Goal: Task Accomplishment & Management: Use online tool/utility

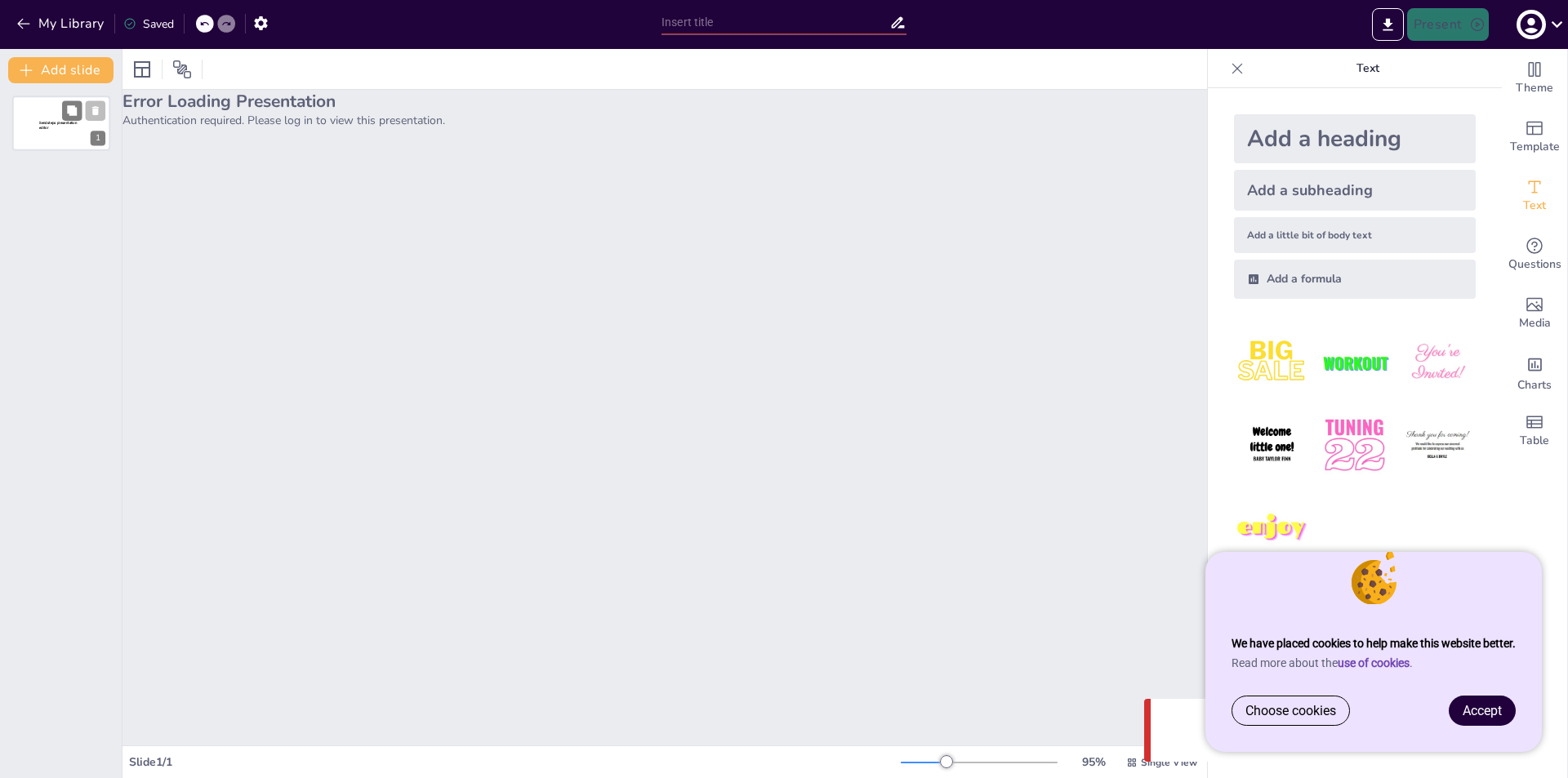
click at [52, 135] on div at bounding box center [61, 123] width 98 height 56
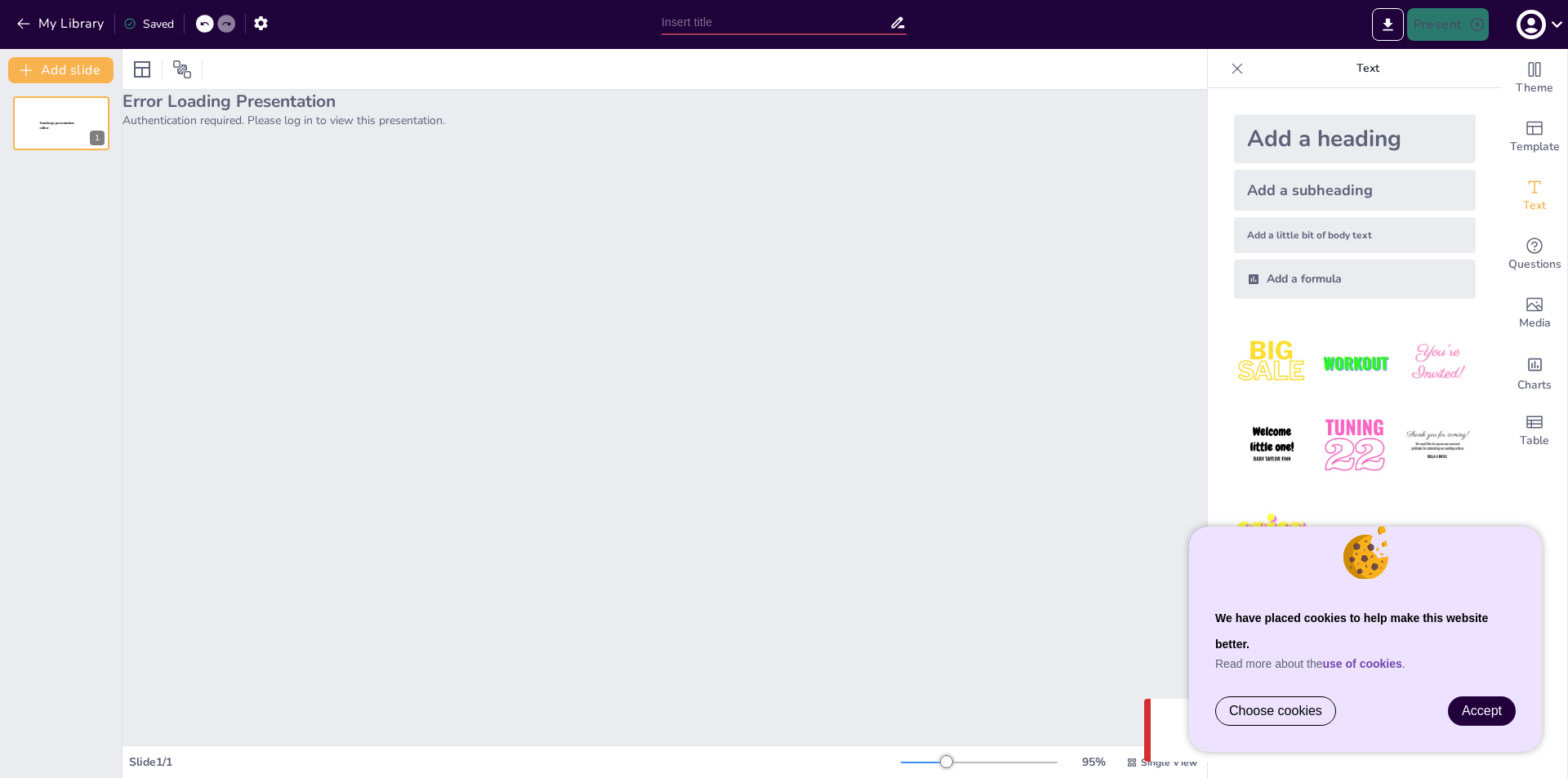
click at [1459, 704] on link "Accept" at bounding box center [1481, 710] width 66 height 27
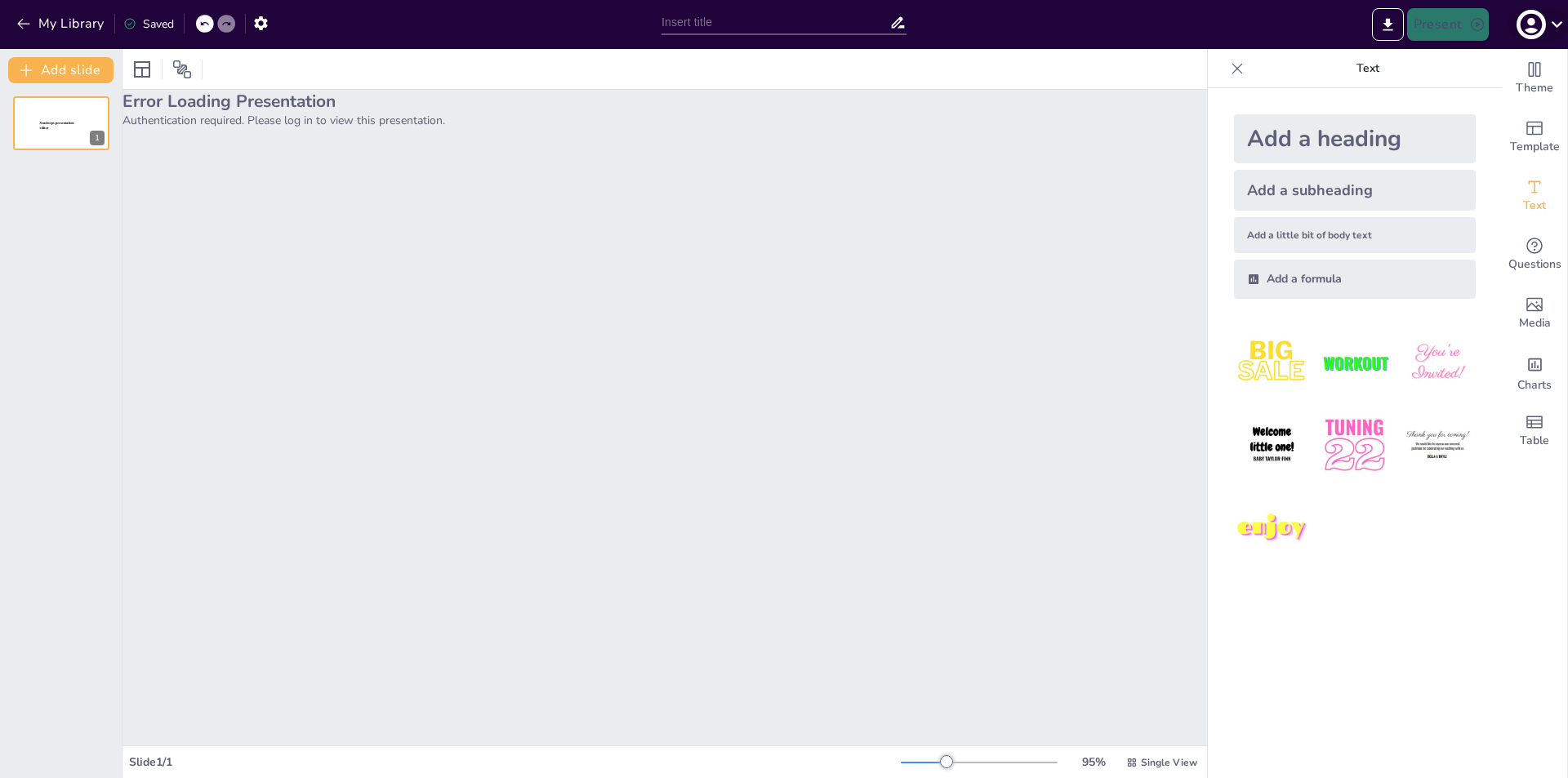
click at [1523, 29] on icon "button" at bounding box center [1531, 25] width 22 height 22
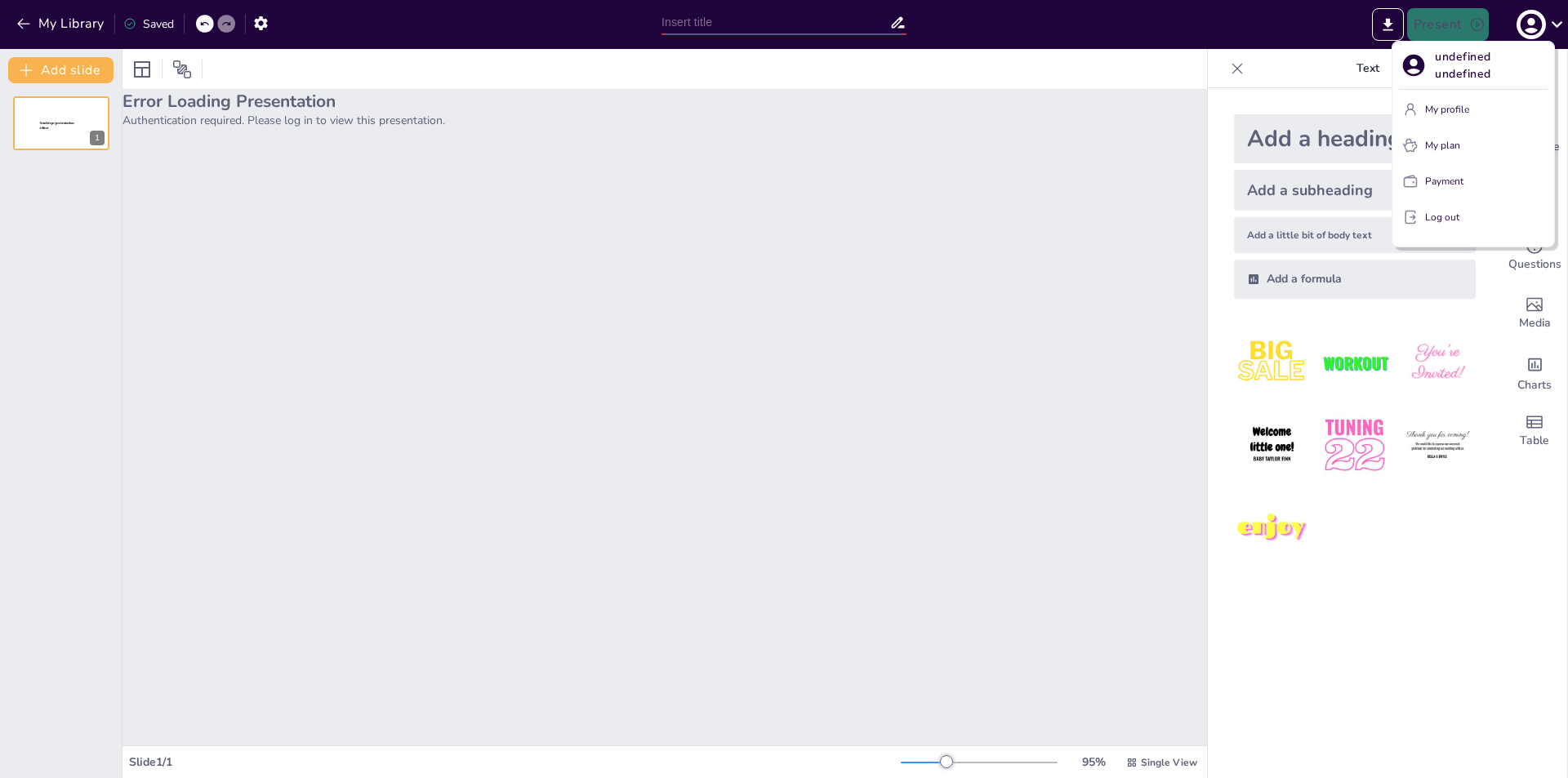
click at [1429, 218] on p "Log out" at bounding box center [1442, 217] width 34 height 15
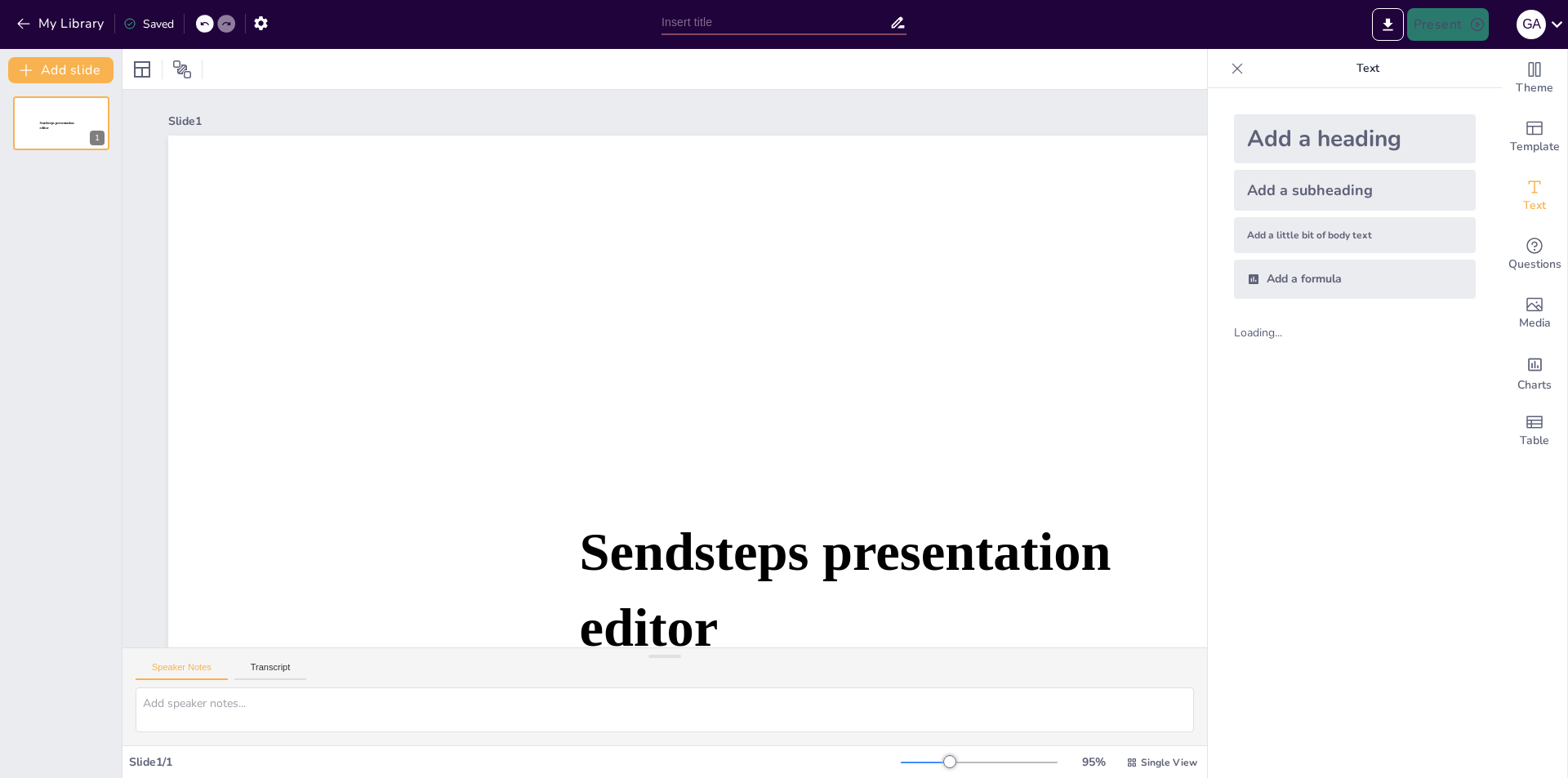
type input "Navigating Prostate Health: Essential Prevention Tips for Everyone"
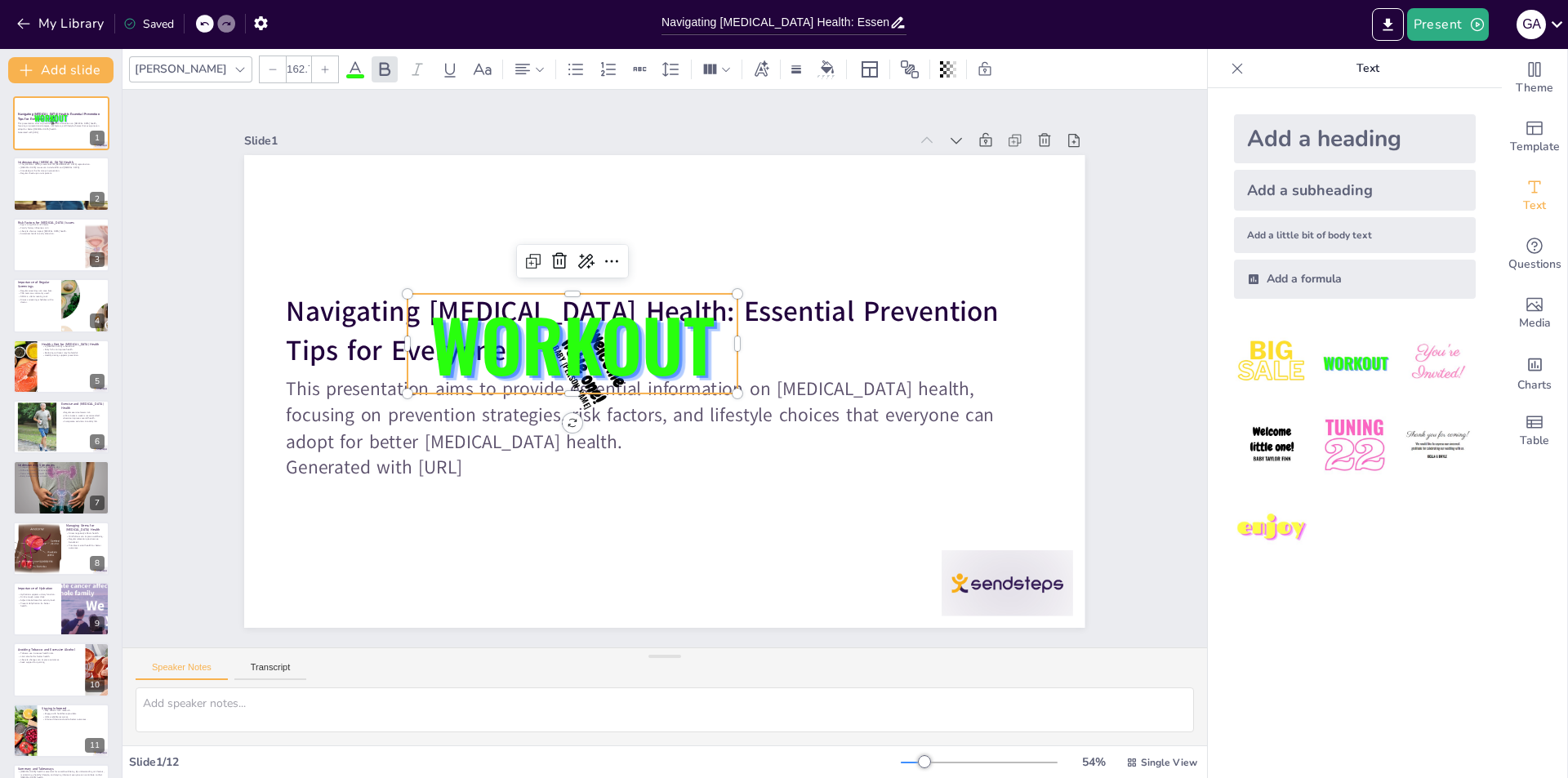
click at [658, 290] on span "WORKOUT" at bounding box center [572, 343] width 284 height 105
click at [550, 255] on icon at bounding box center [559, 260] width 20 height 20
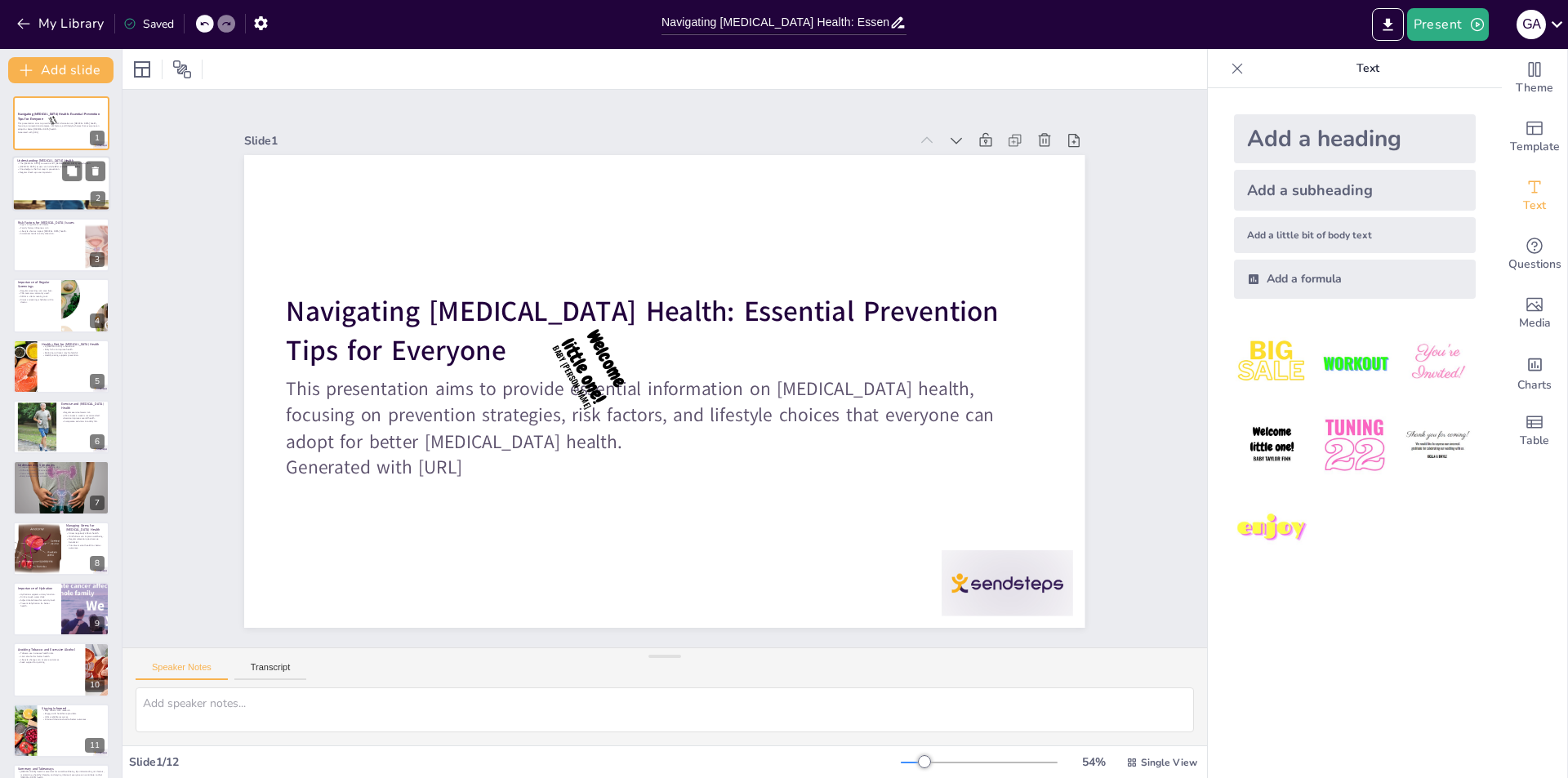
click at [47, 190] on div at bounding box center [61, 184] width 98 height 56
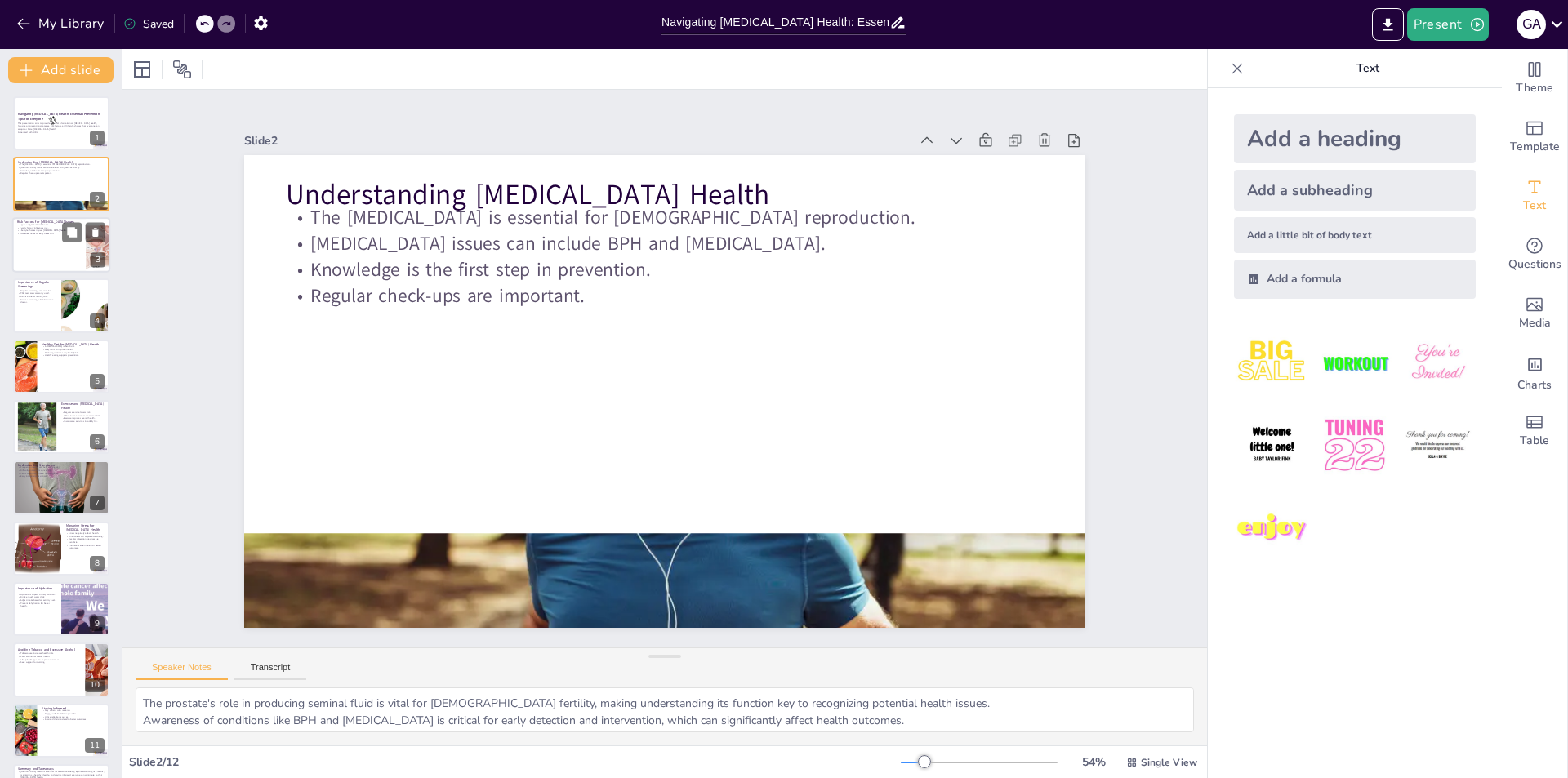
click at [46, 244] on div at bounding box center [61, 244] width 98 height 56
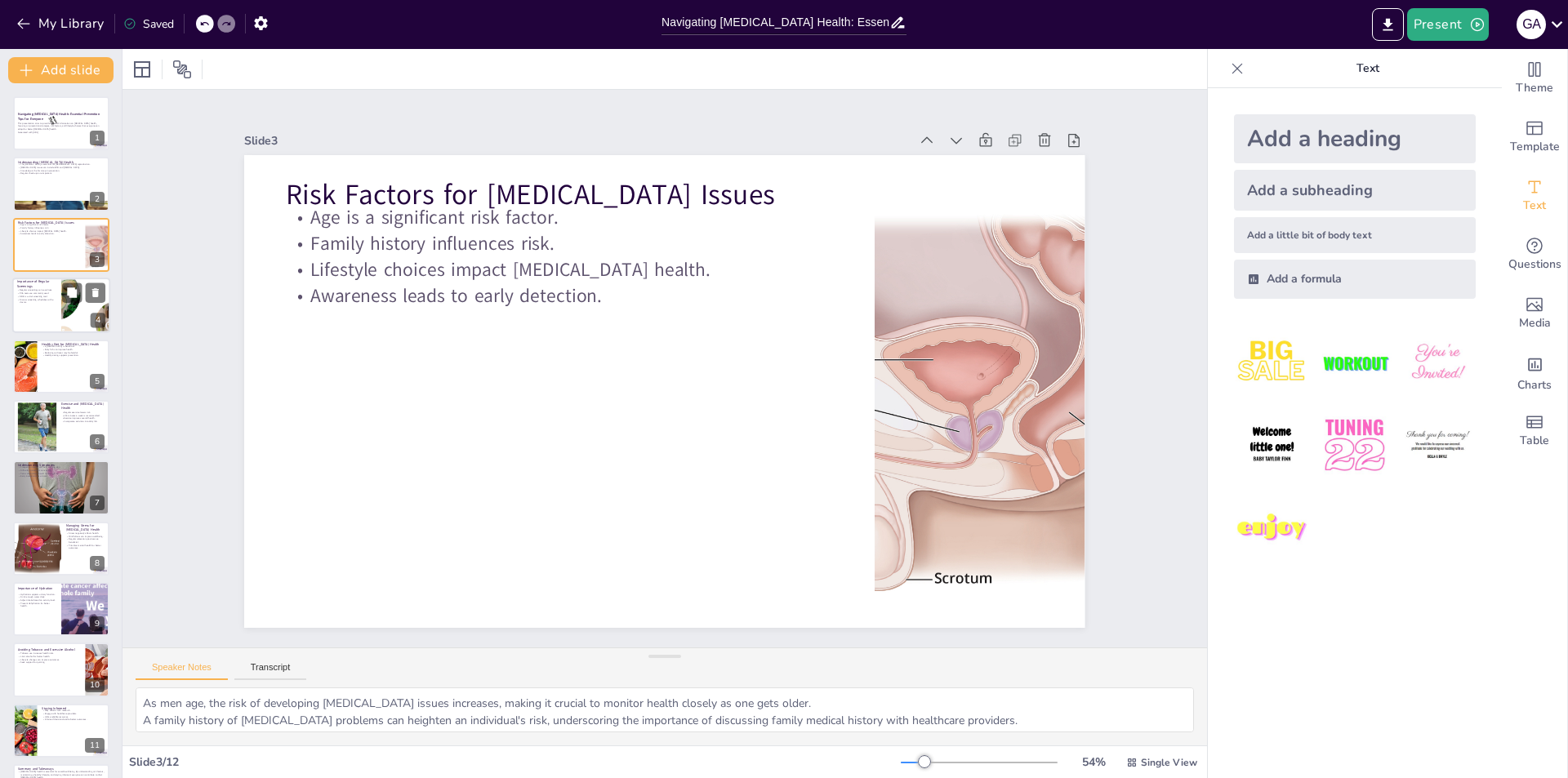
click at [38, 308] on div at bounding box center [61, 305] width 98 height 56
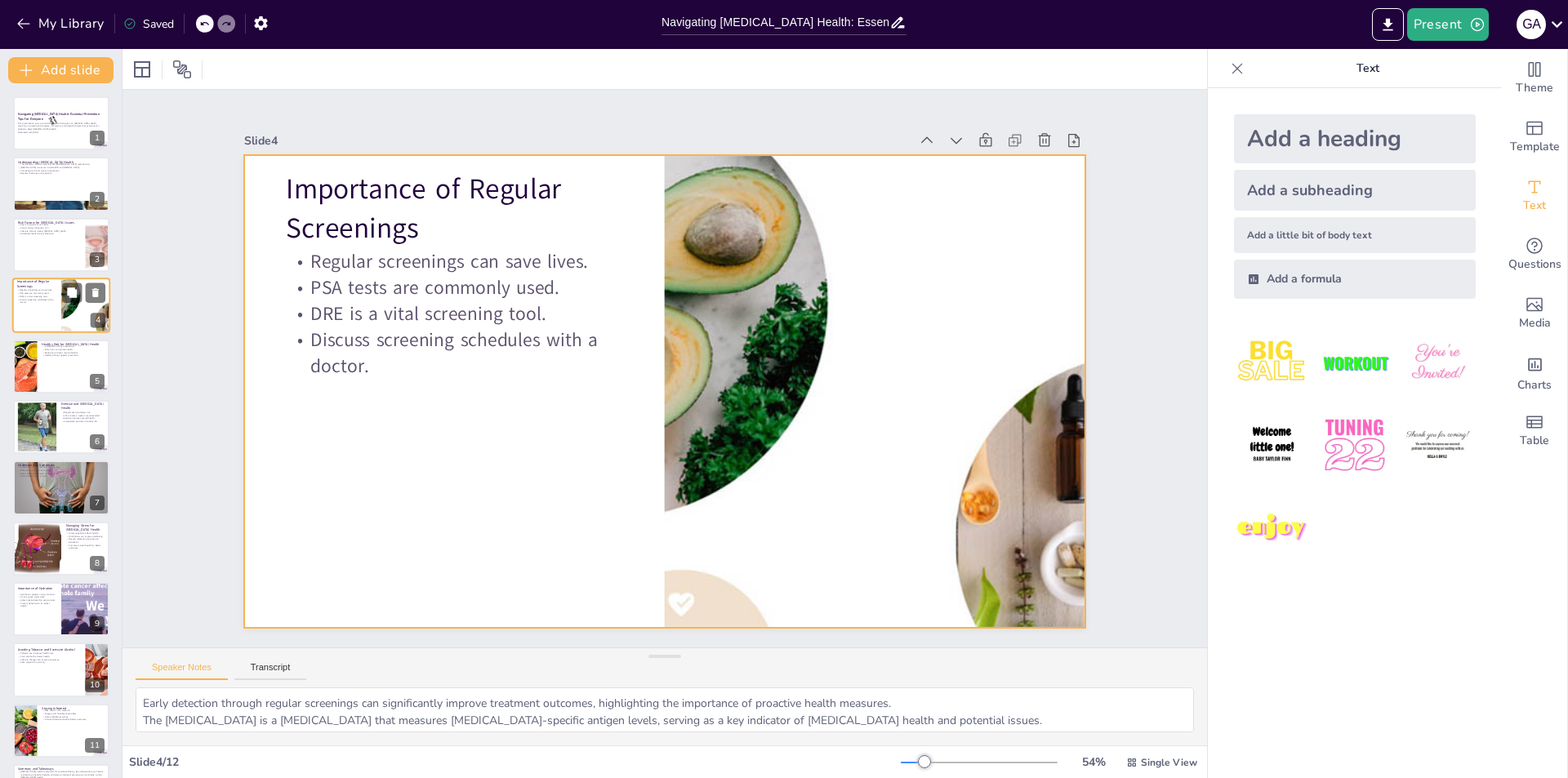
click at [34, 318] on div at bounding box center [61, 305] width 98 height 56
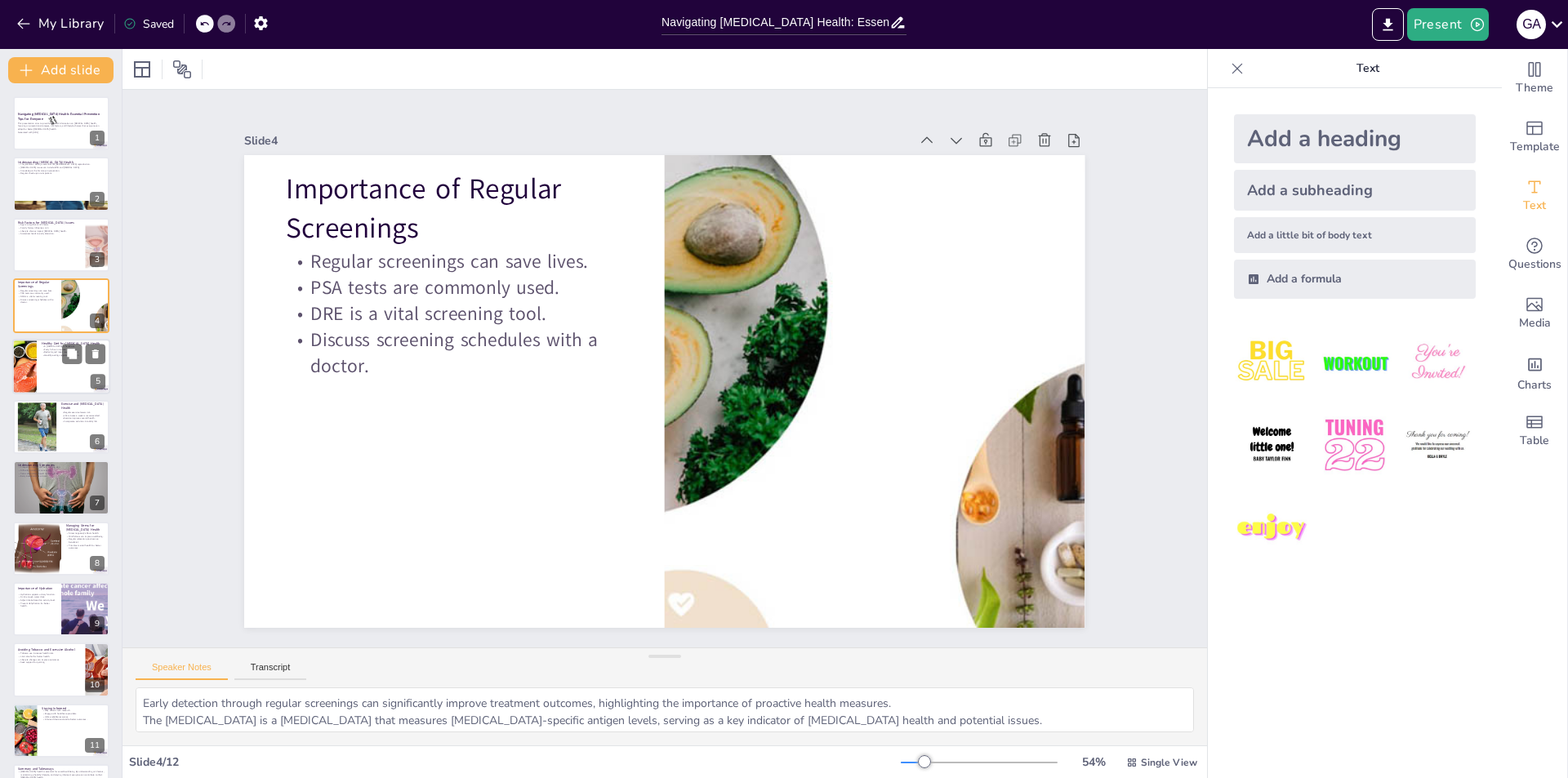
click at [45, 378] on div at bounding box center [61, 366] width 98 height 56
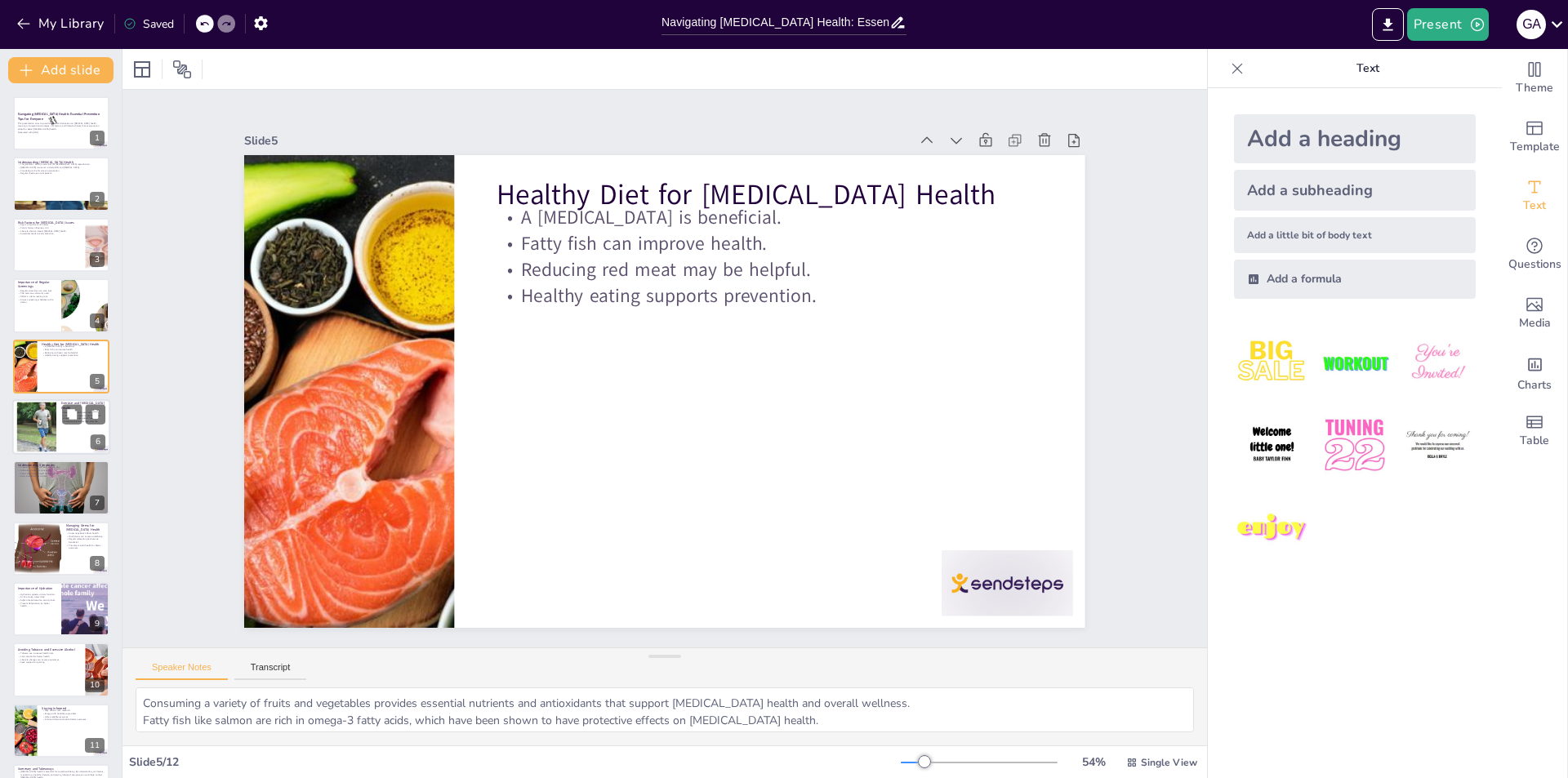
click at [63, 434] on div at bounding box center [61, 427] width 98 height 56
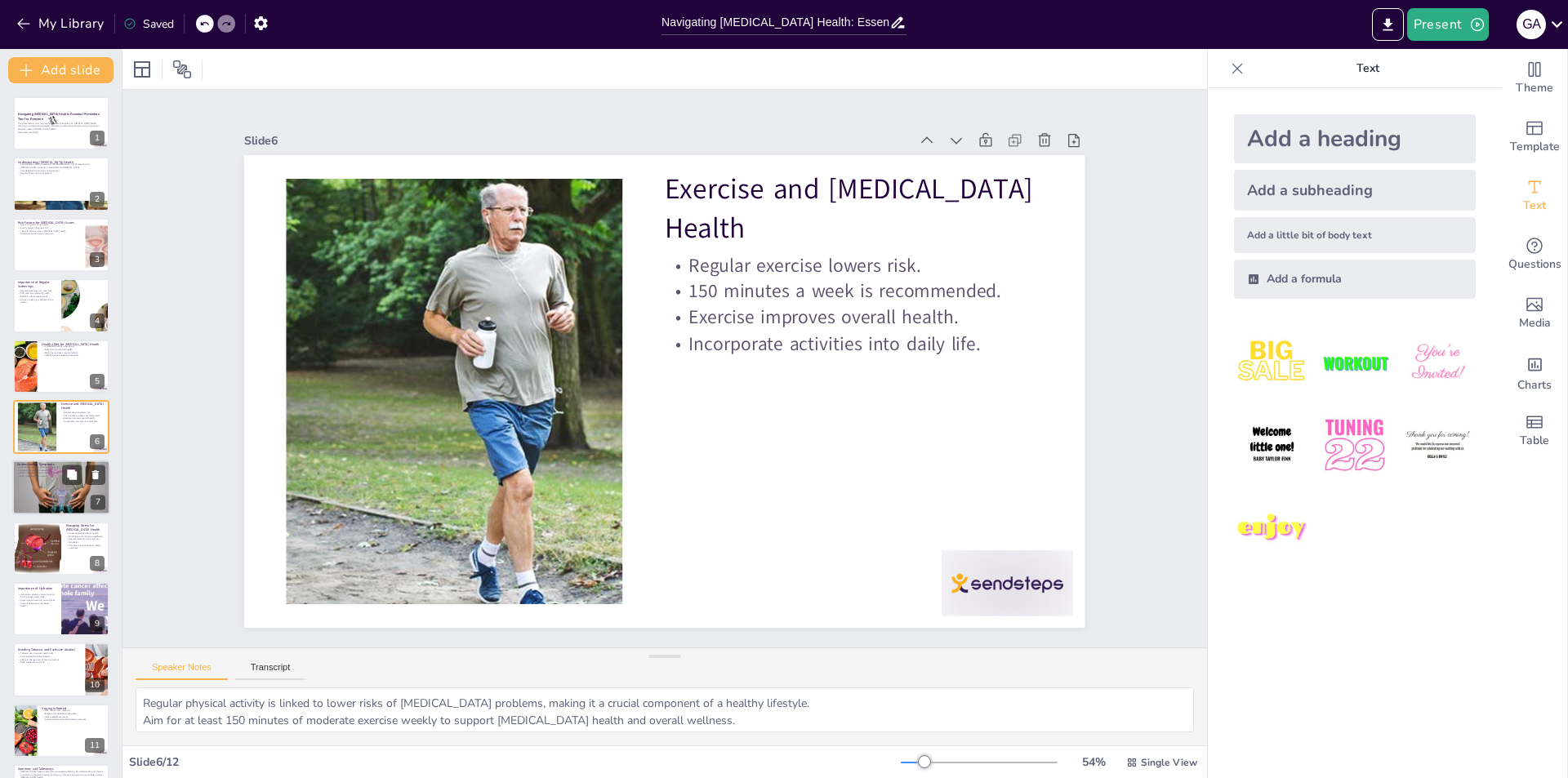
click at [61, 490] on div at bounding box center [61, 488] width 98 height 58
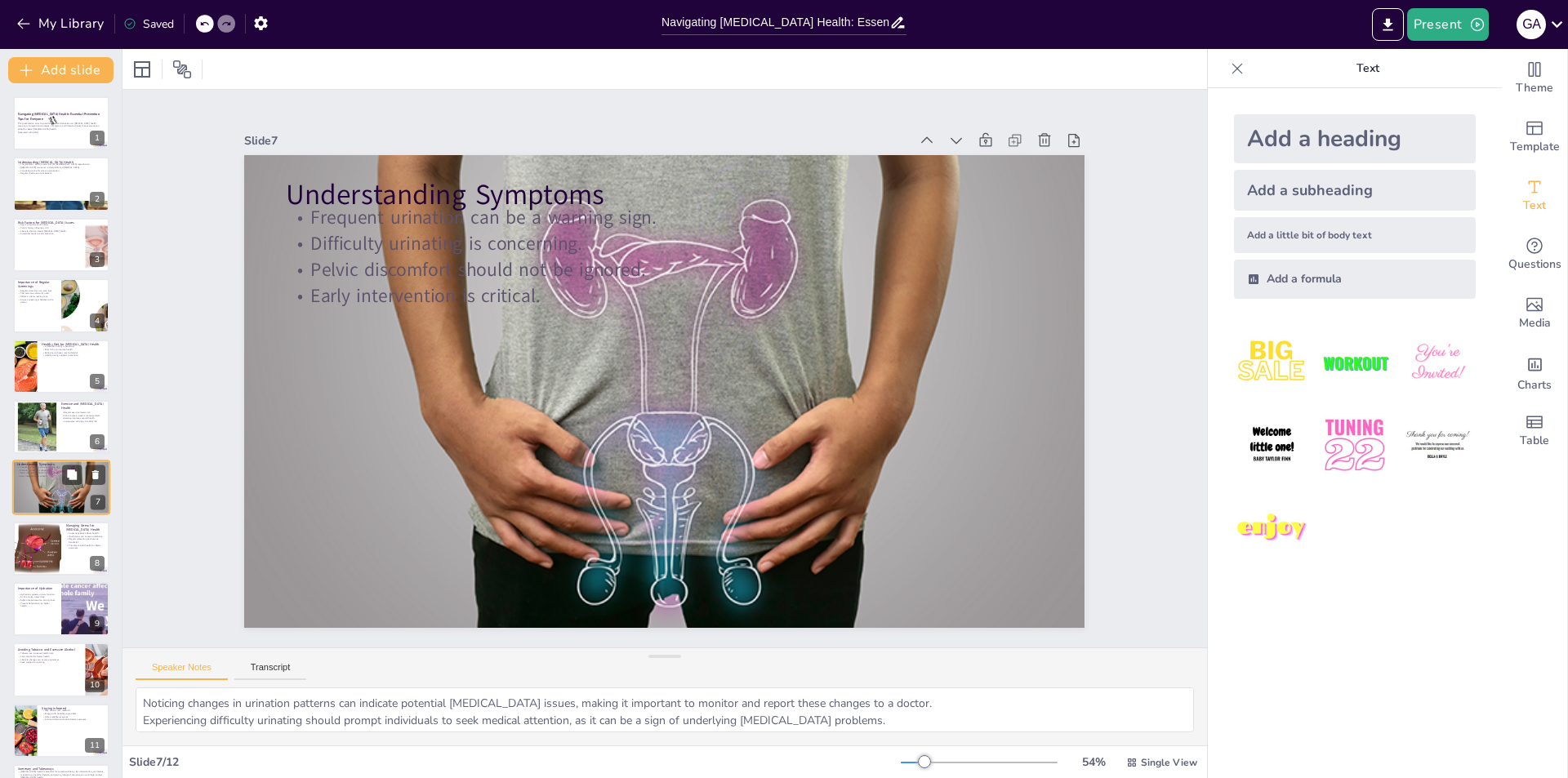
scroll to position [54, 0]
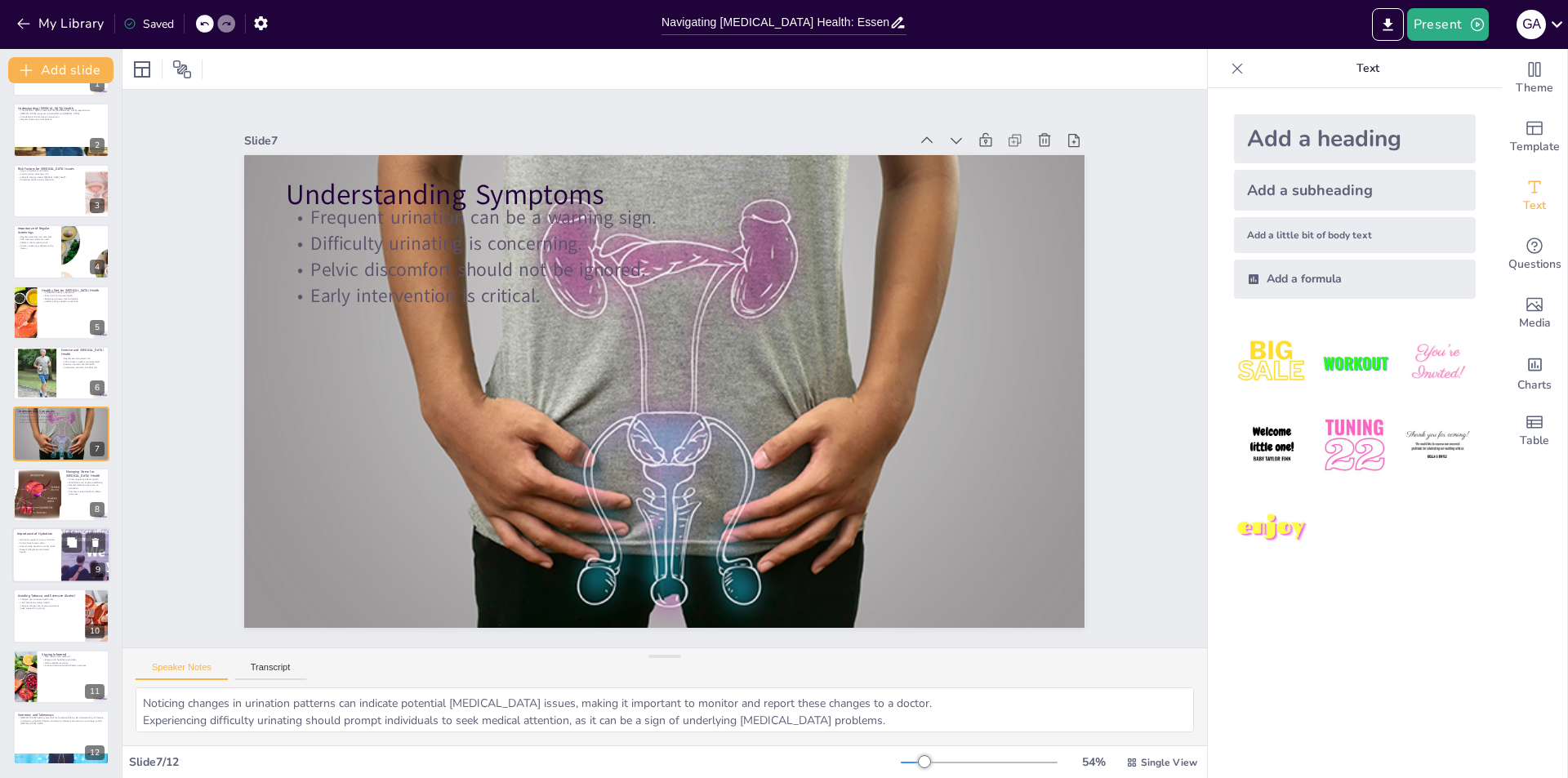
click at [37, 553] on p "Prevent dehydration for better health." at bounding box center [37, 550] width 39 height 6
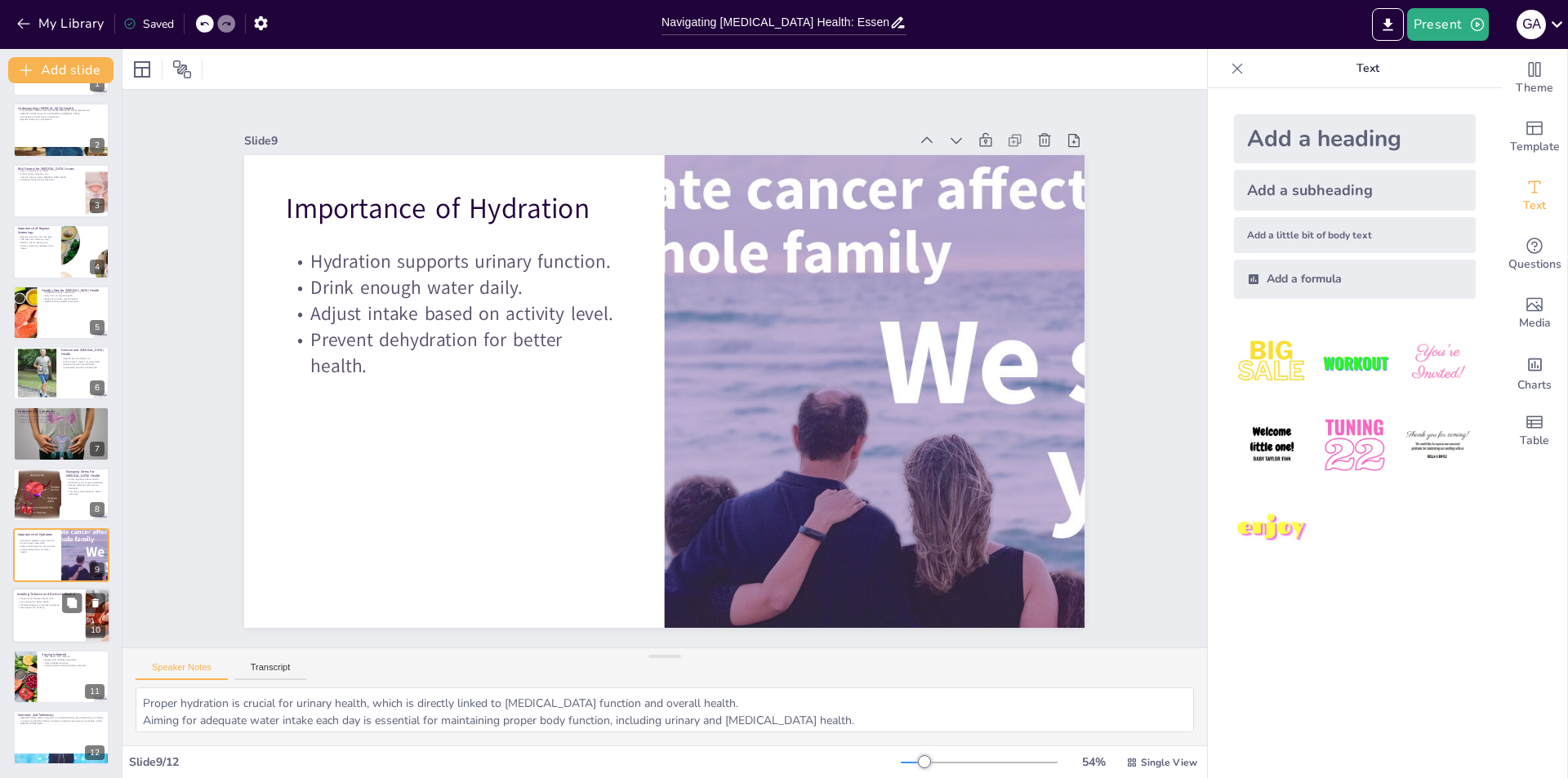
click at [39, 618] on div at bounding box center [61, 616] width 98 height 56
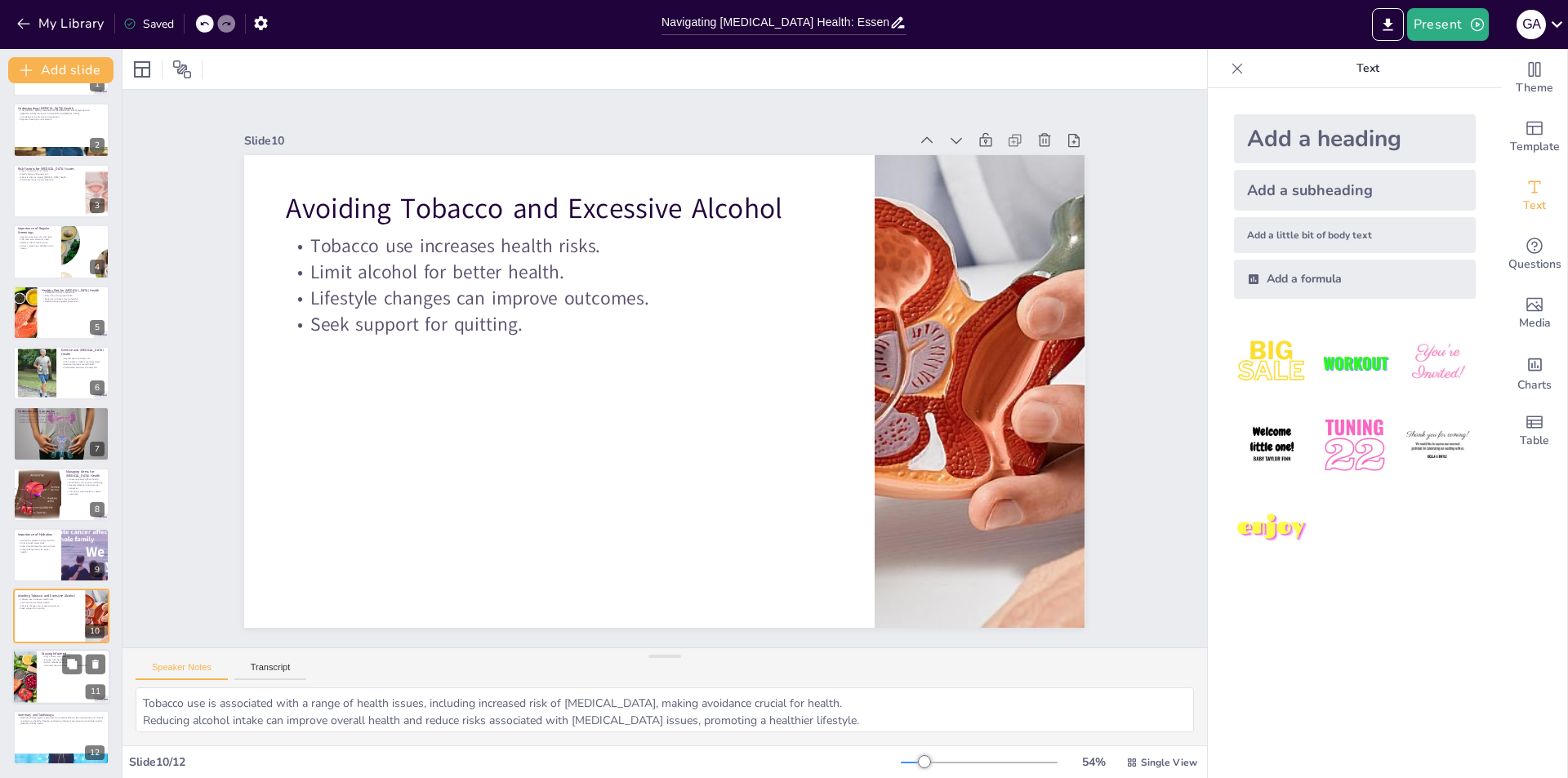
click at [58, 688] on div at bounding box center [61, 676] width 98 height 56
type textarea "Staying informed about the latest research can help individuals understand pros…"
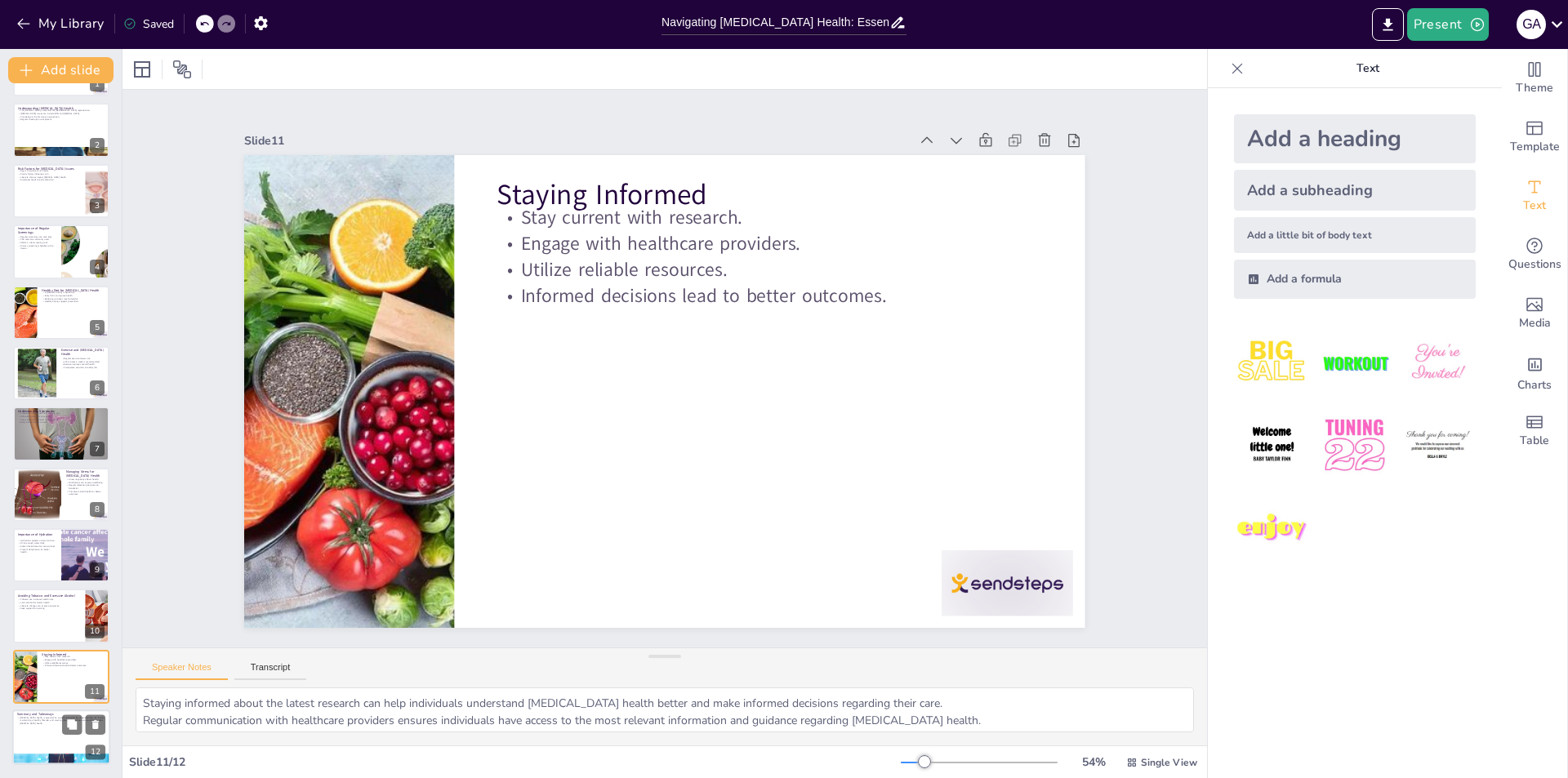
click at [45, 738] on div at bounding box center [61, 737] width 98 height 56
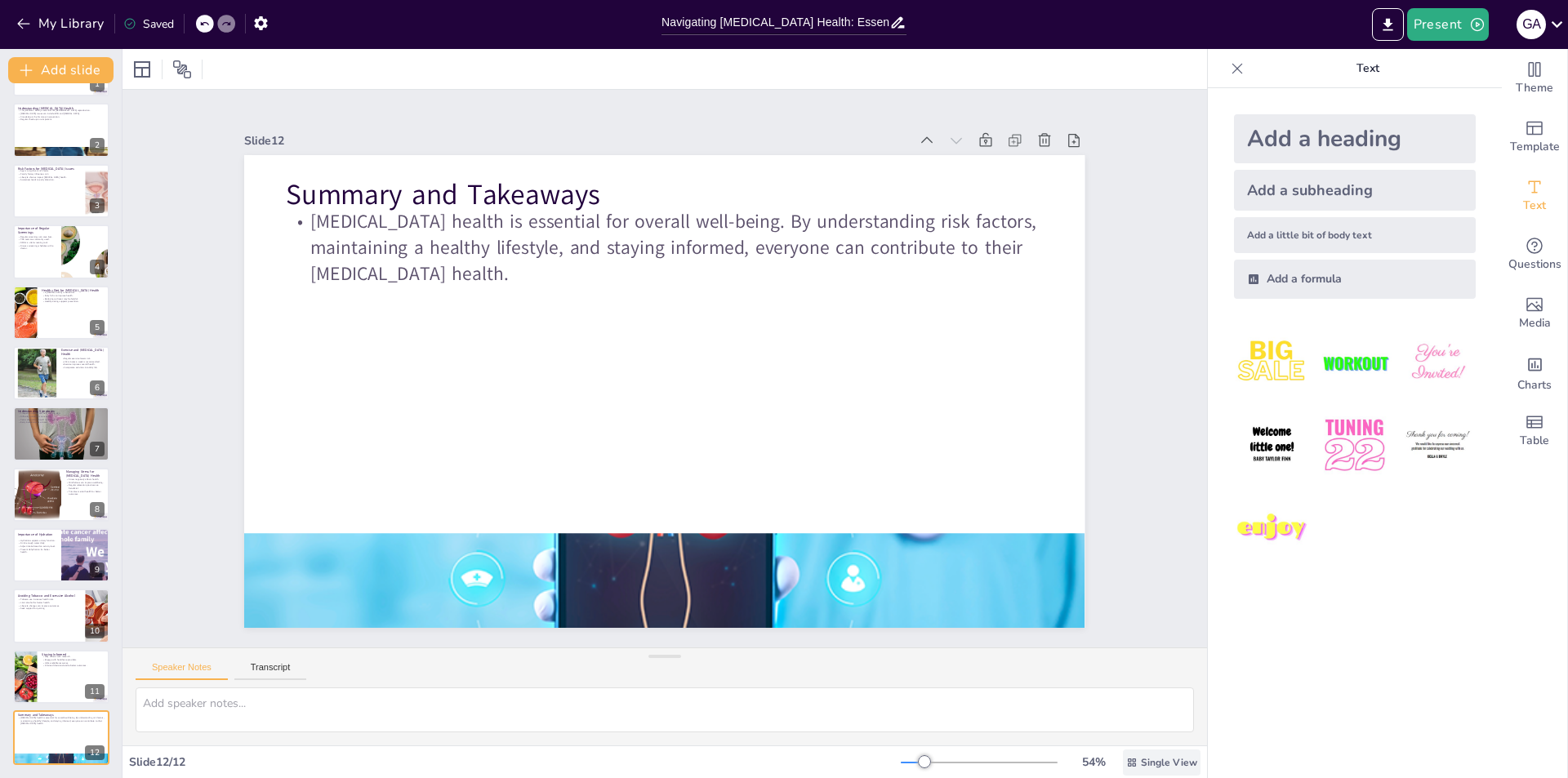
click at [1141, 766] on span "Single View" at bounding box center [1169, 762] width 57 height 13
click at [1131, 726] on span "List View" at bounding box center [1138, 726] width 86 height 15
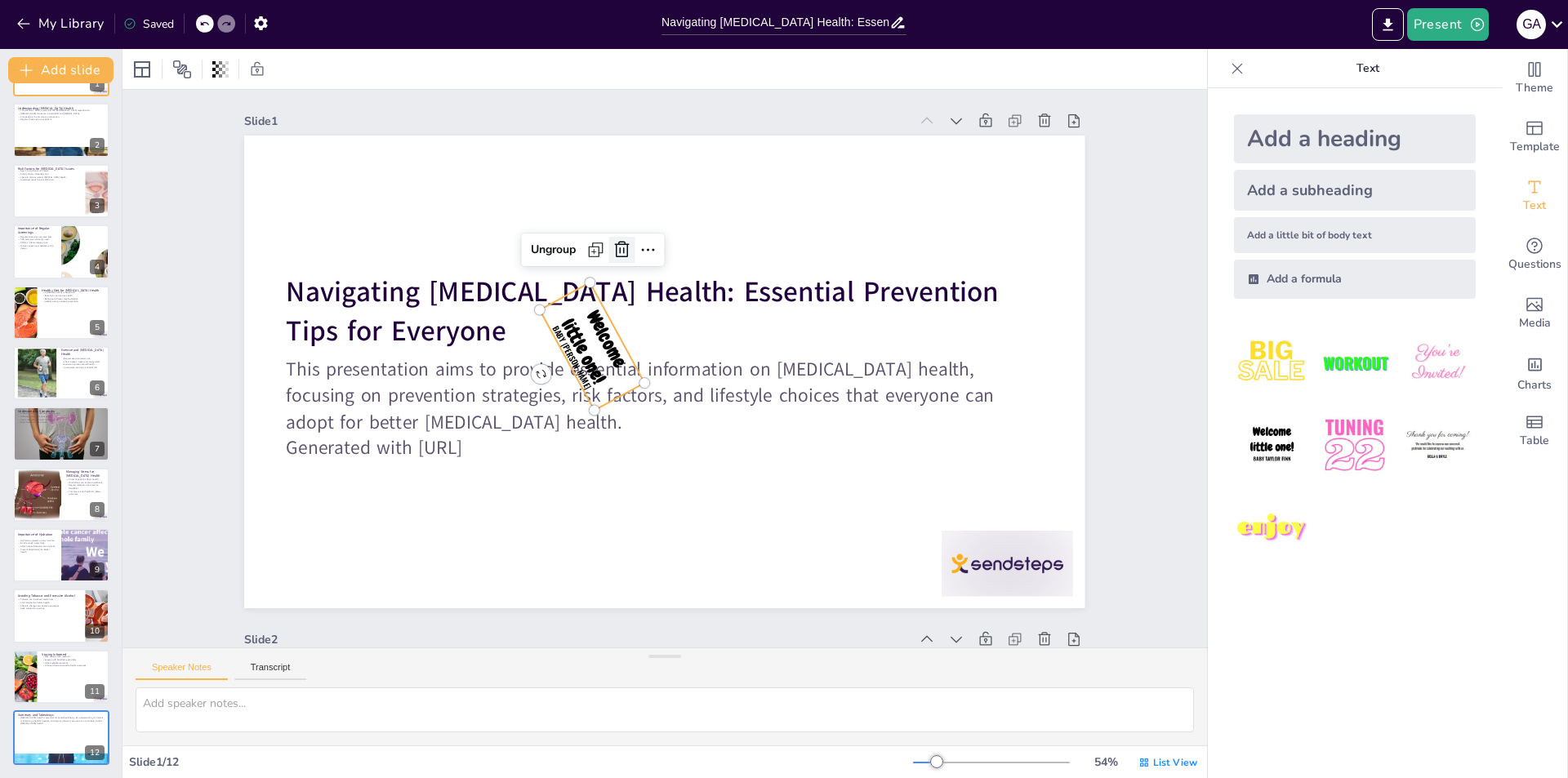
click at [614, 256] on icon at bounding box center [621, 249] width 15 height 16
click at [1388, 29] on icon "Export to PowerPoint" at bounding box center [1387, 24] width 9 height 12
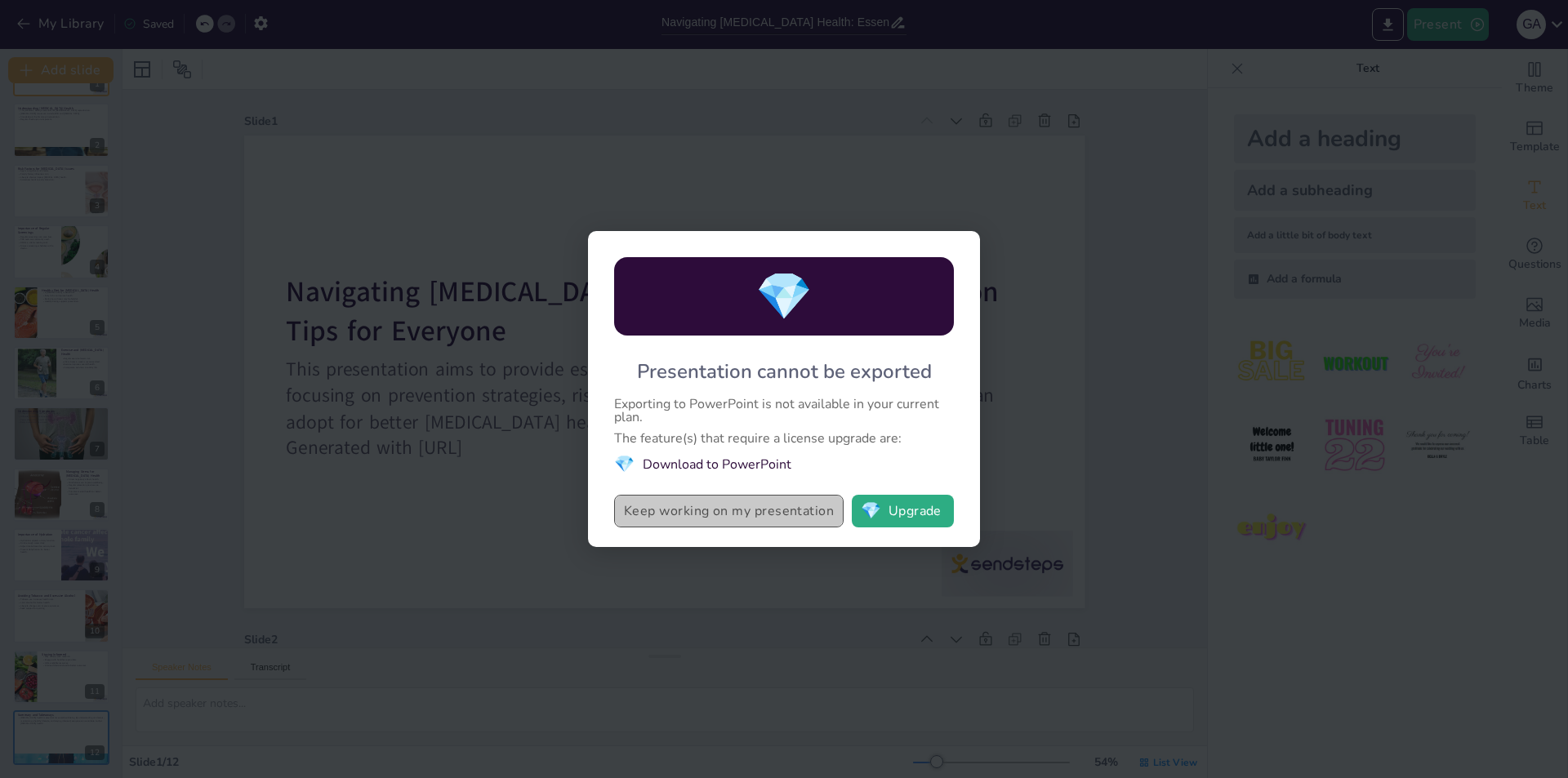
click at [702, 518] on button "Keep working on my presentation" at bounding box center [729, 511] width 230 height 33
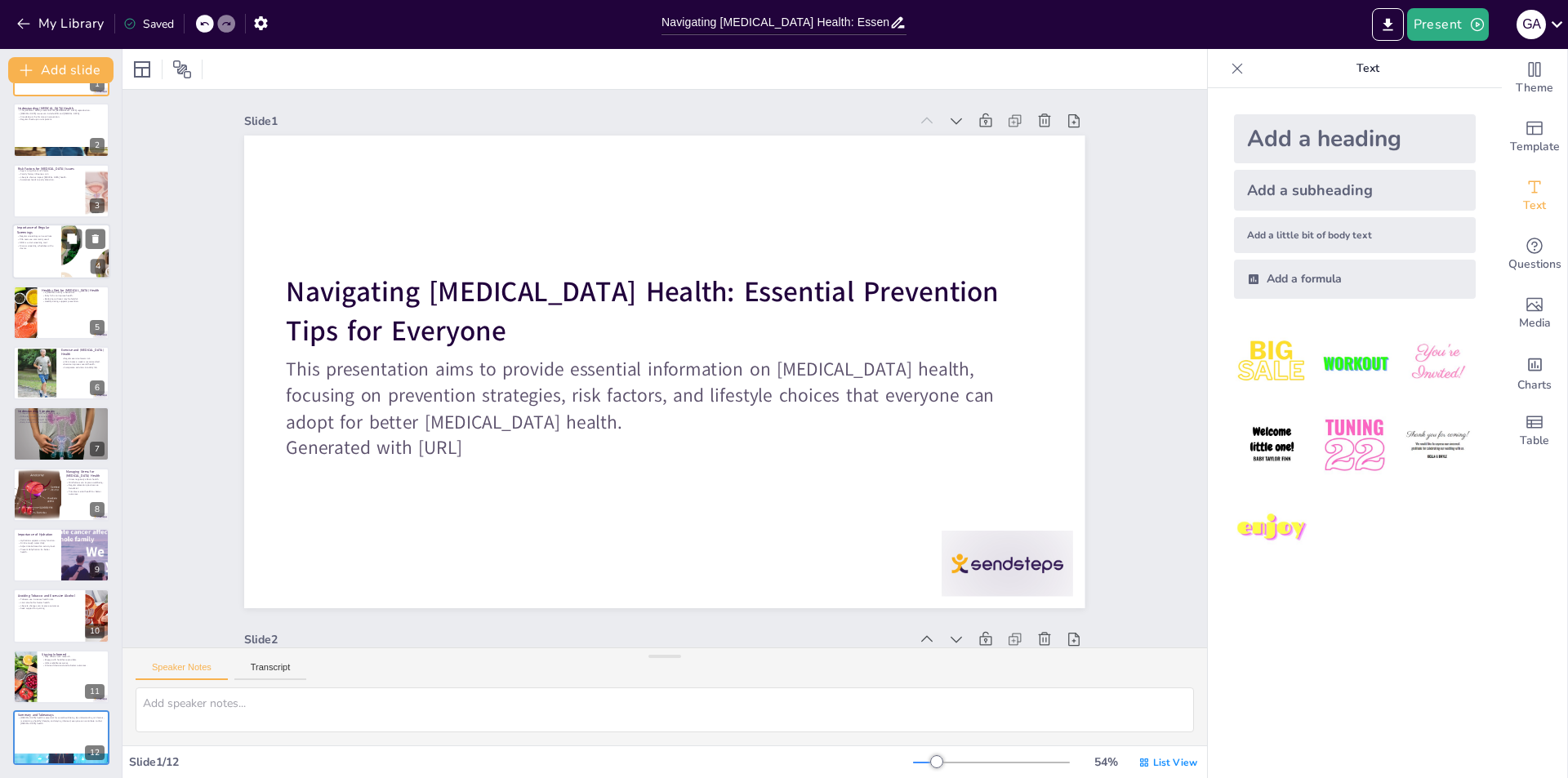
click at [26, 257] on div at bounding box center [61, 251] width 98 height 56
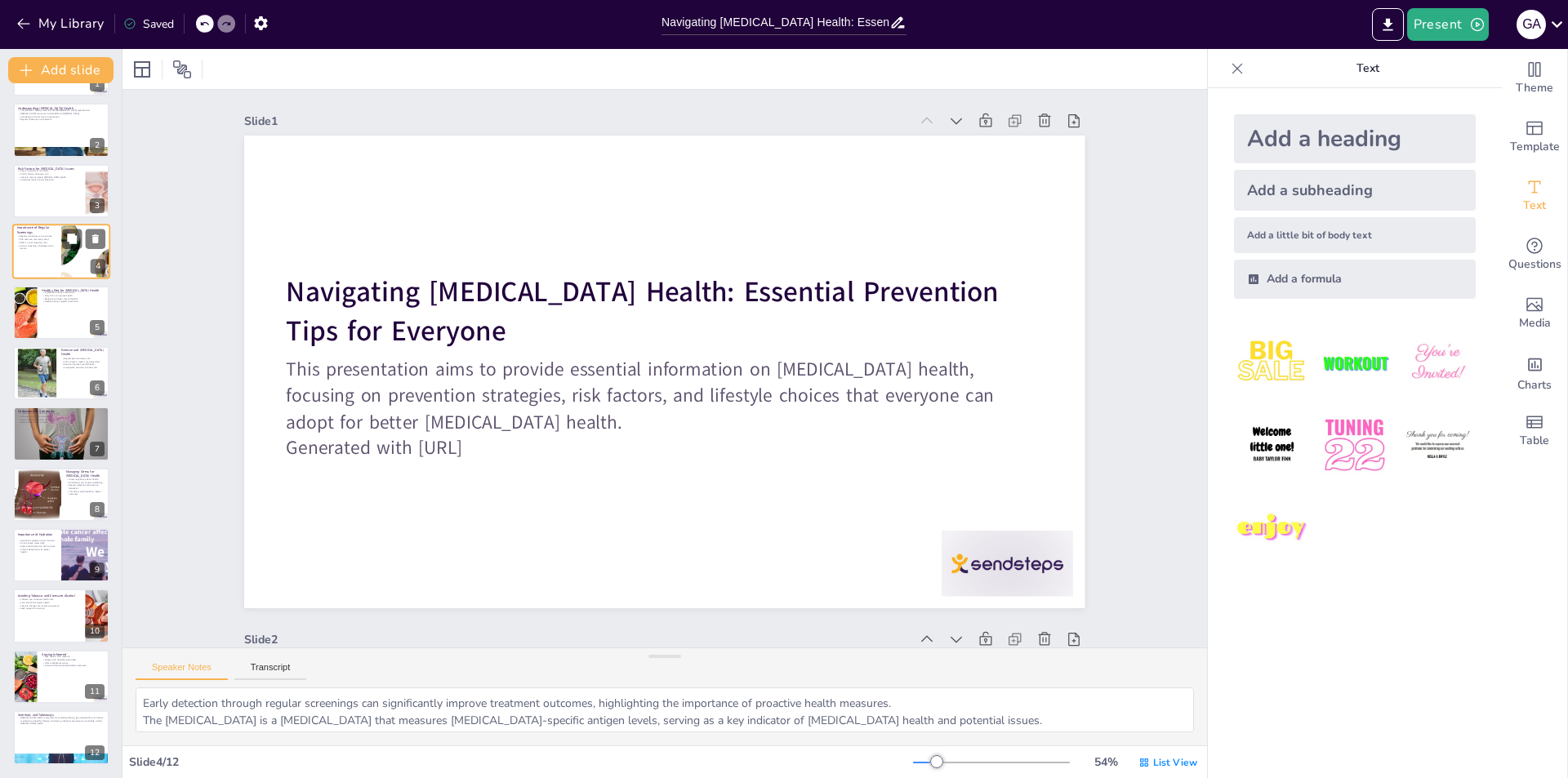
scroll to position [1558, 0]
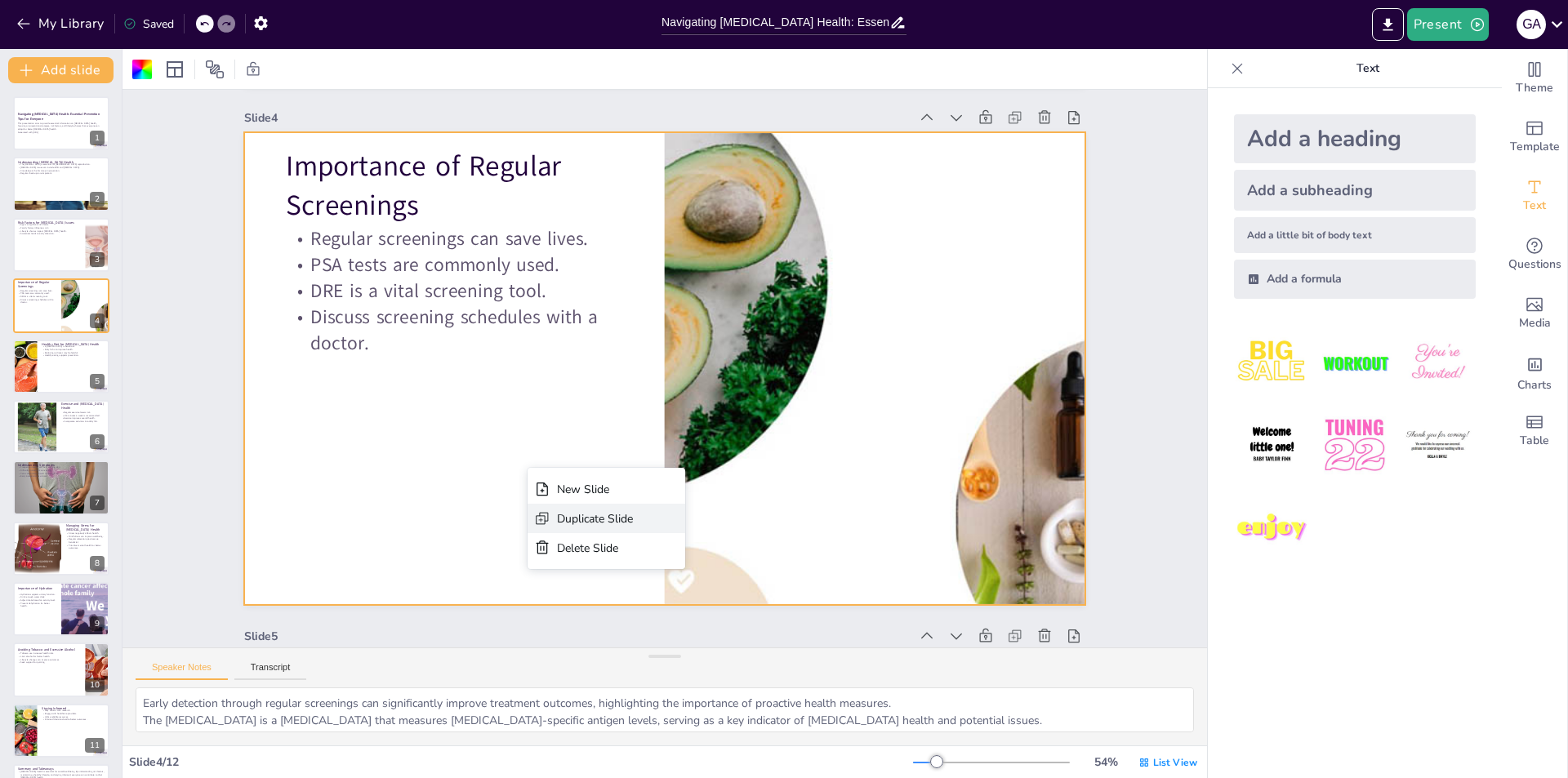
click at [583, 521] on div "Duplicate Slide" at bounding box center [595, 518] width 76 height 15
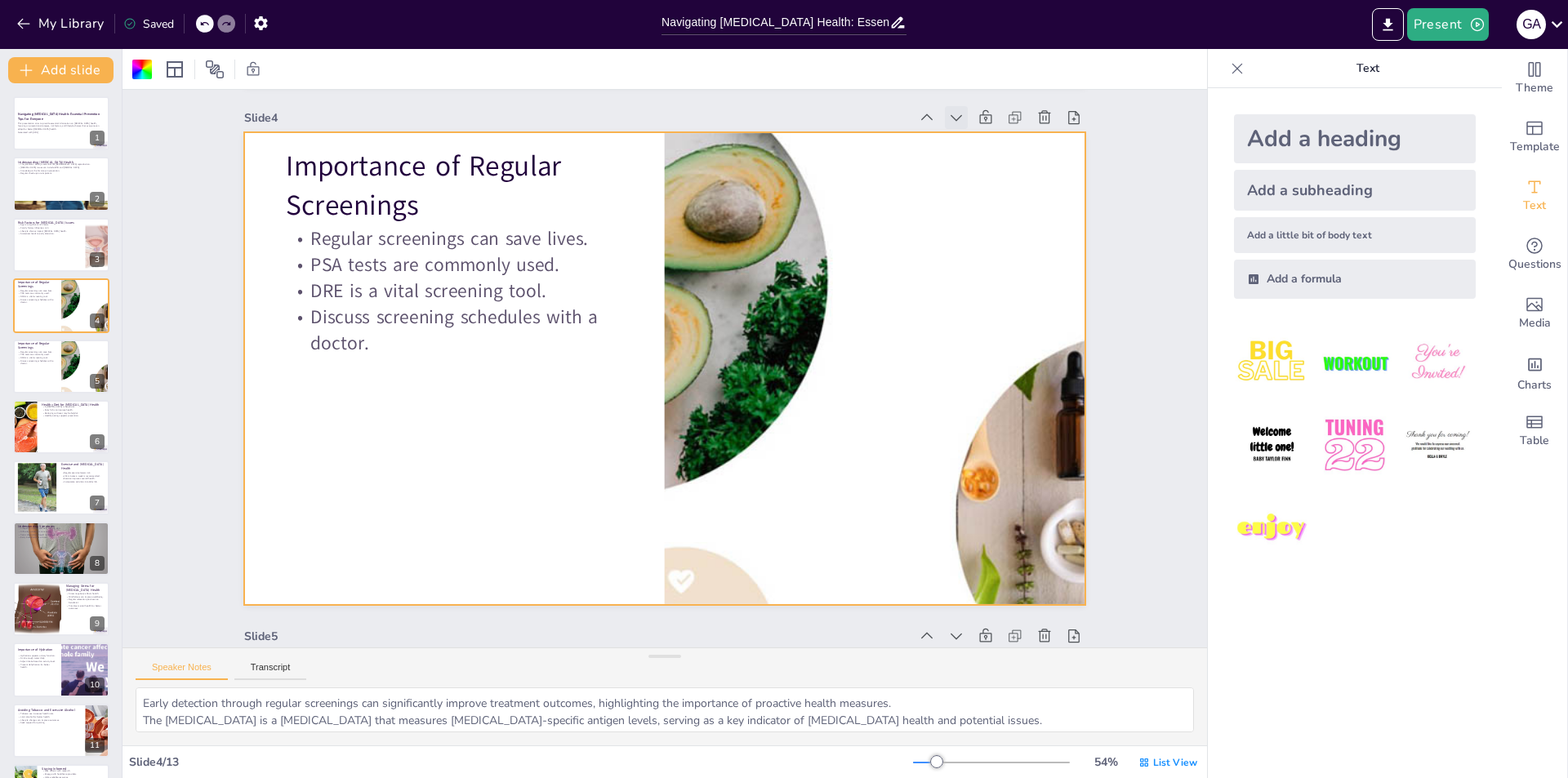
click at [948, 120] on icon at bounding box center [956, 117] width 16 height 16
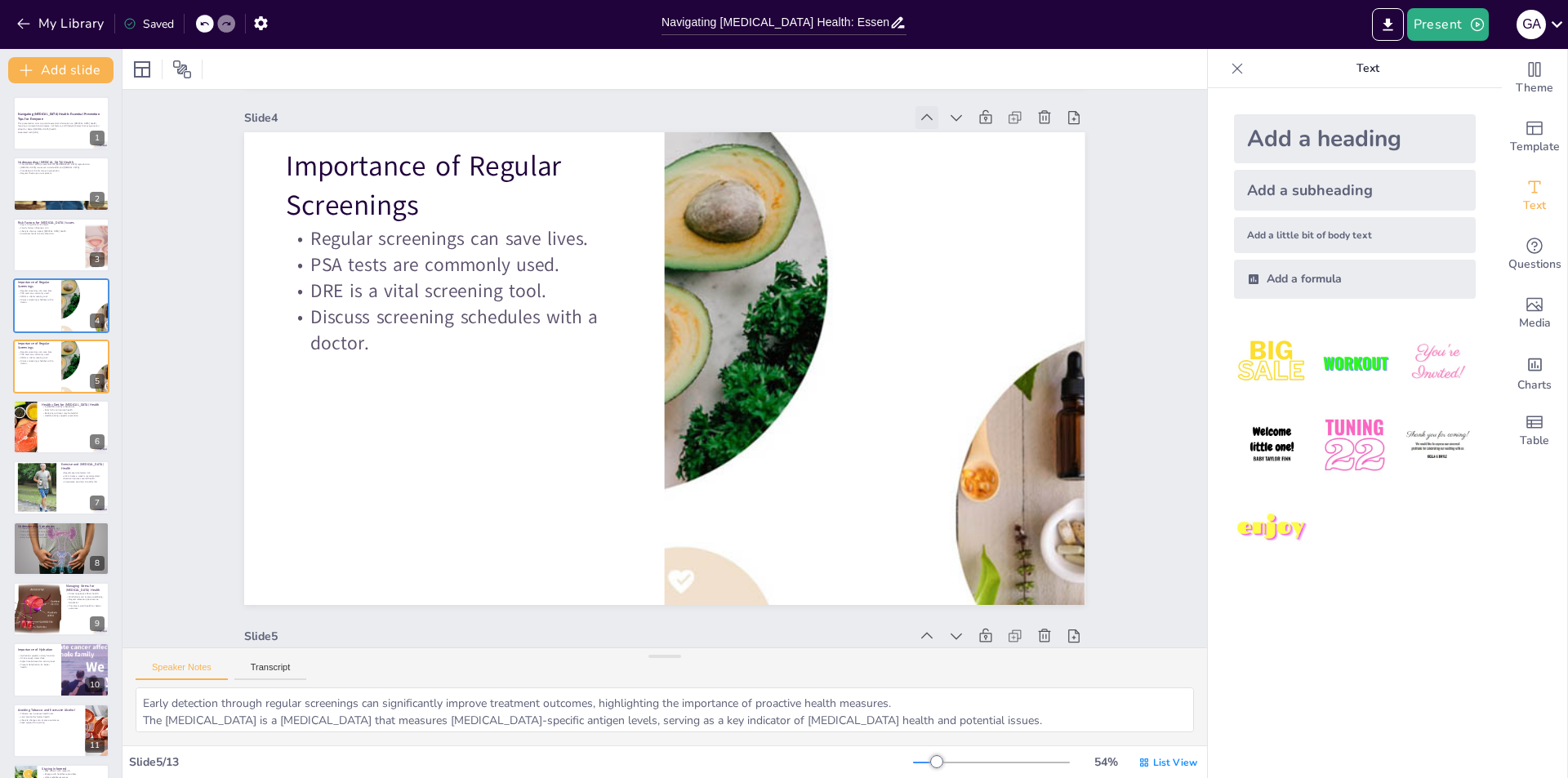
click at [919, 117] on icon at bounding box center [927, 117] width 16 height 16
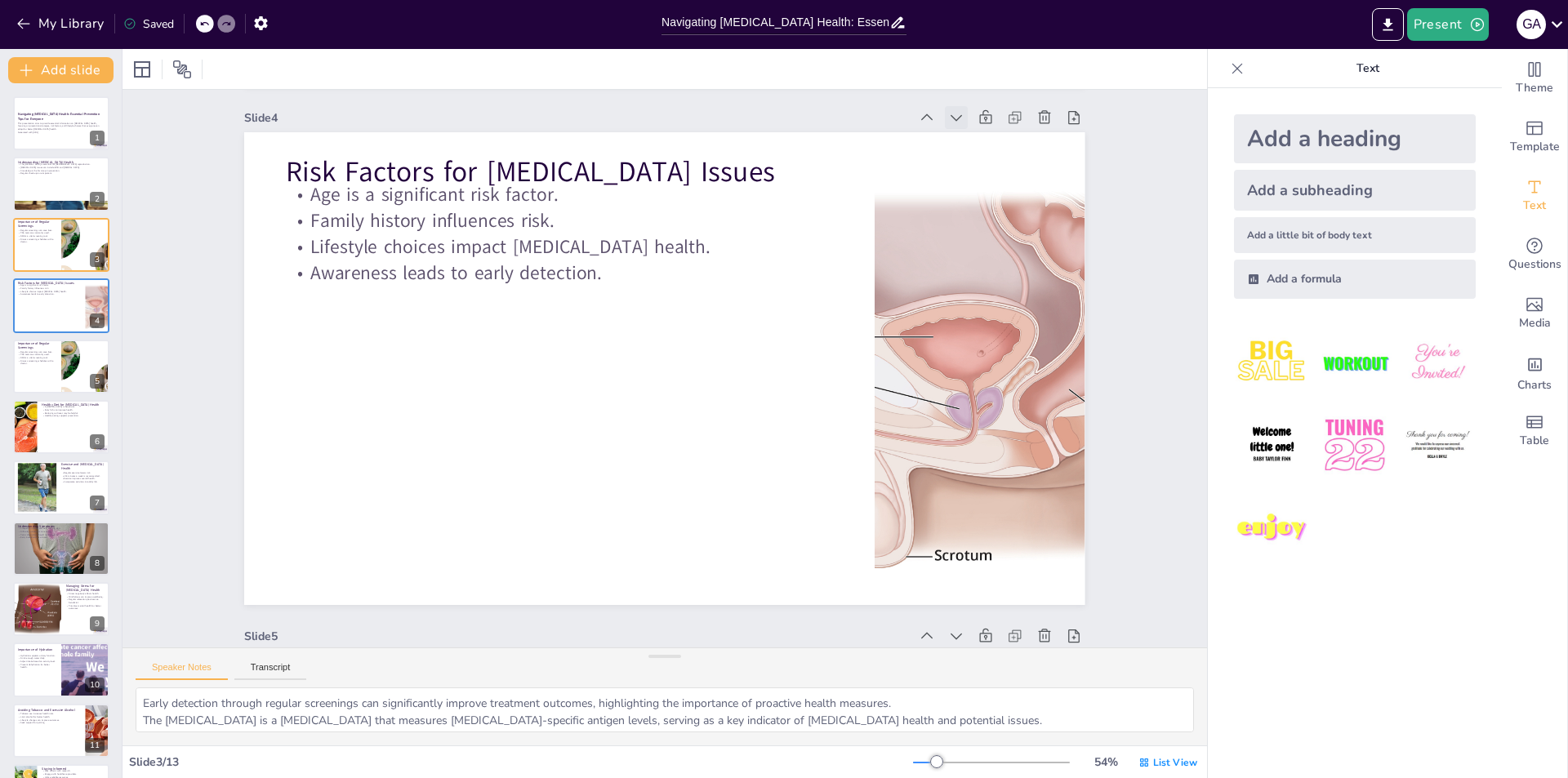
click at [948, 117] on icon at bounding box center [956, 117] width 16 height 16
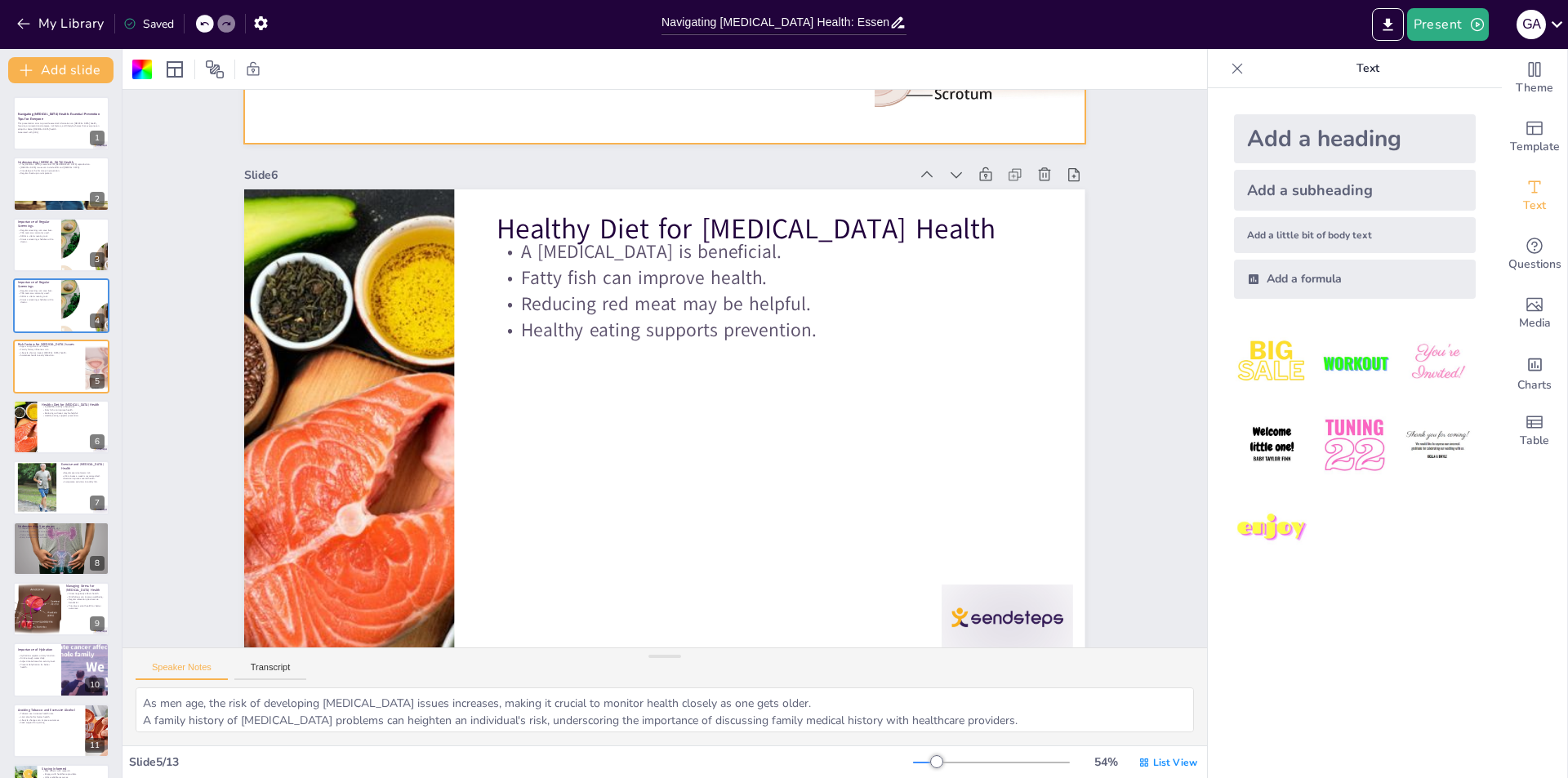
scroll to position [2618, 0]
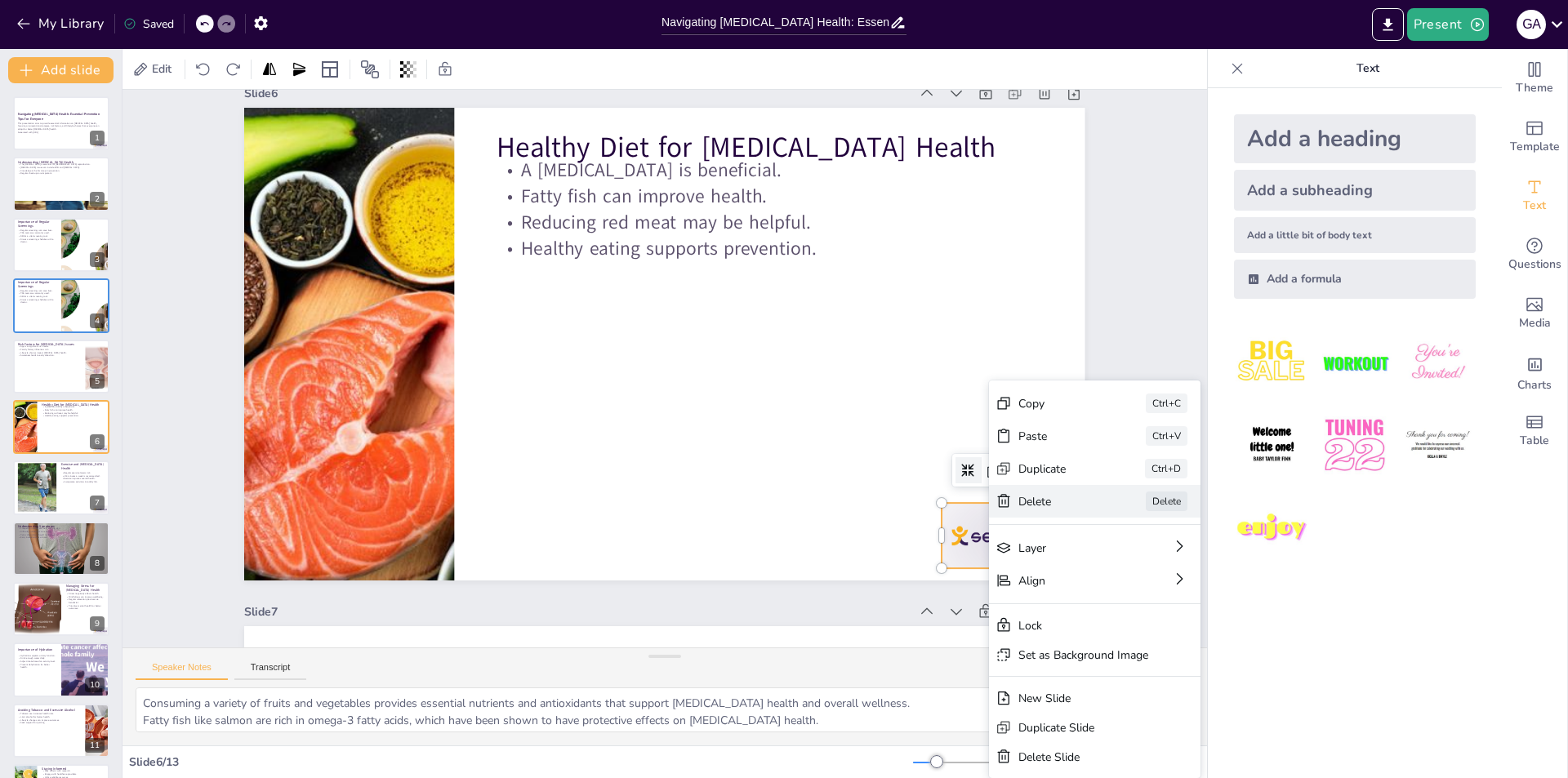
click at [1037, 500] on div "Delete" at bounding box center [1059, 501] width 81 height 15
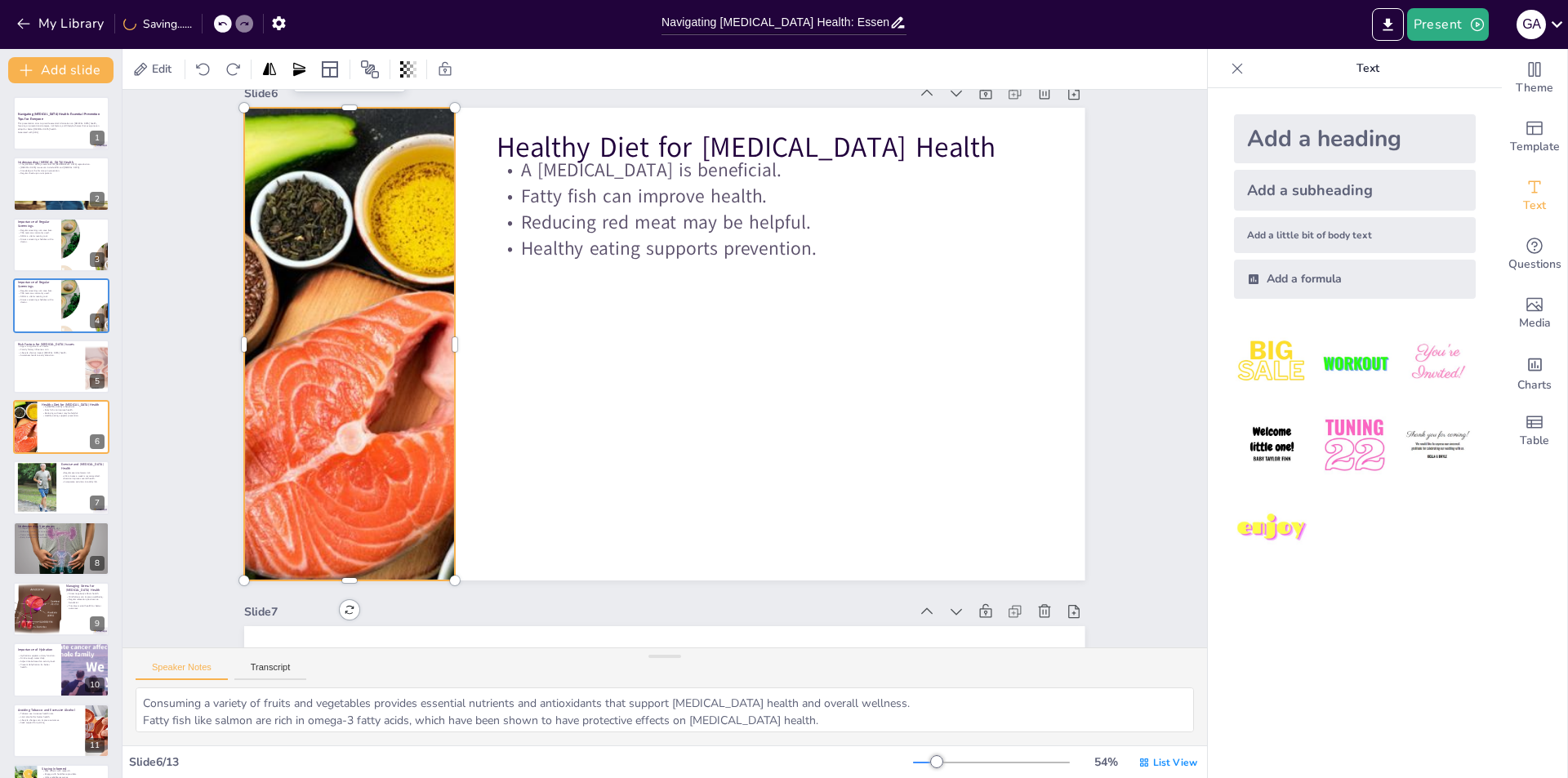
click at [284, 142] on div at bounding box center [348, 344] width 783 height 472
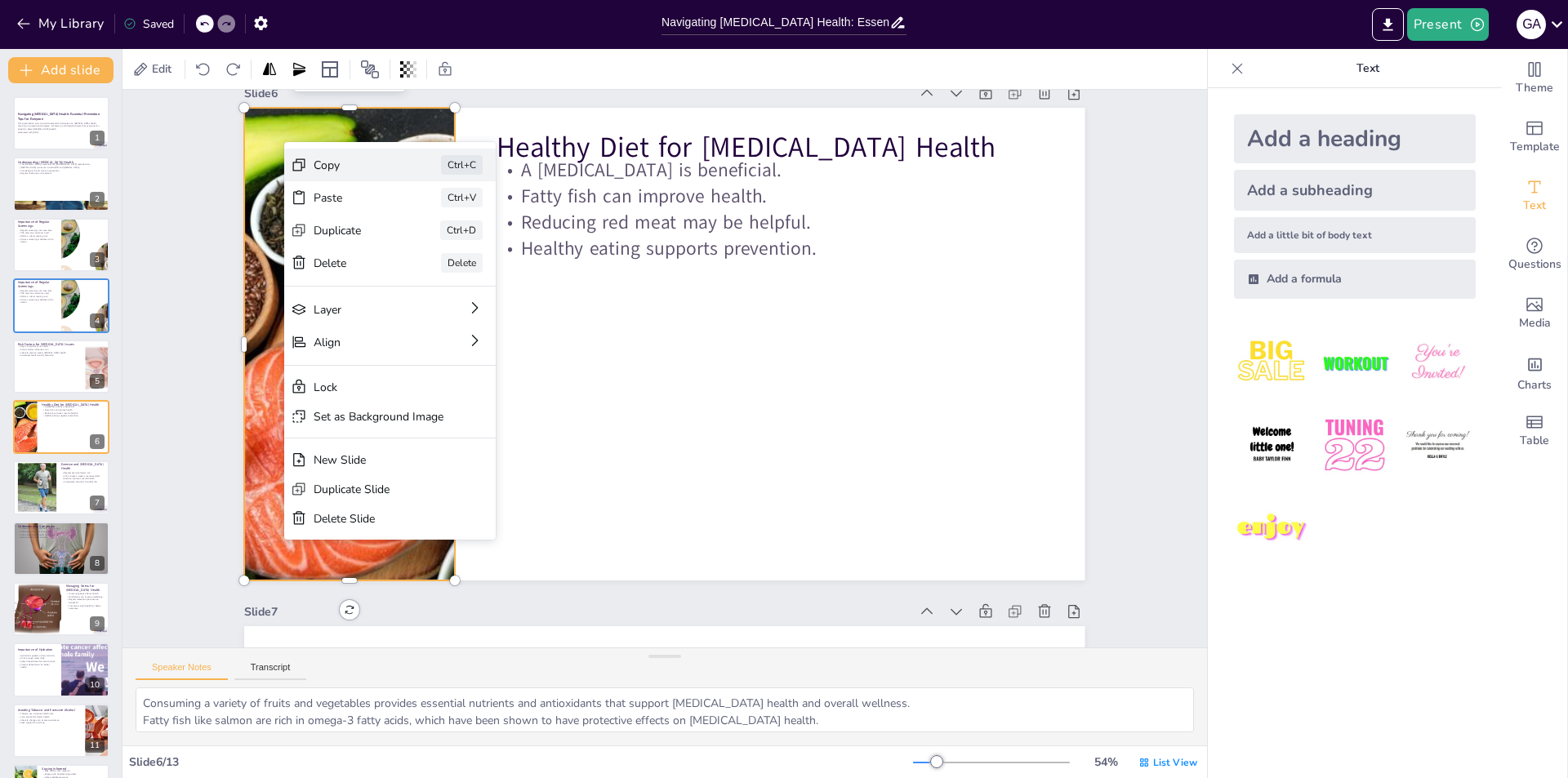
click at [325, 169] on div "Copy" at bounding box center [354, 165] width 81 height 15
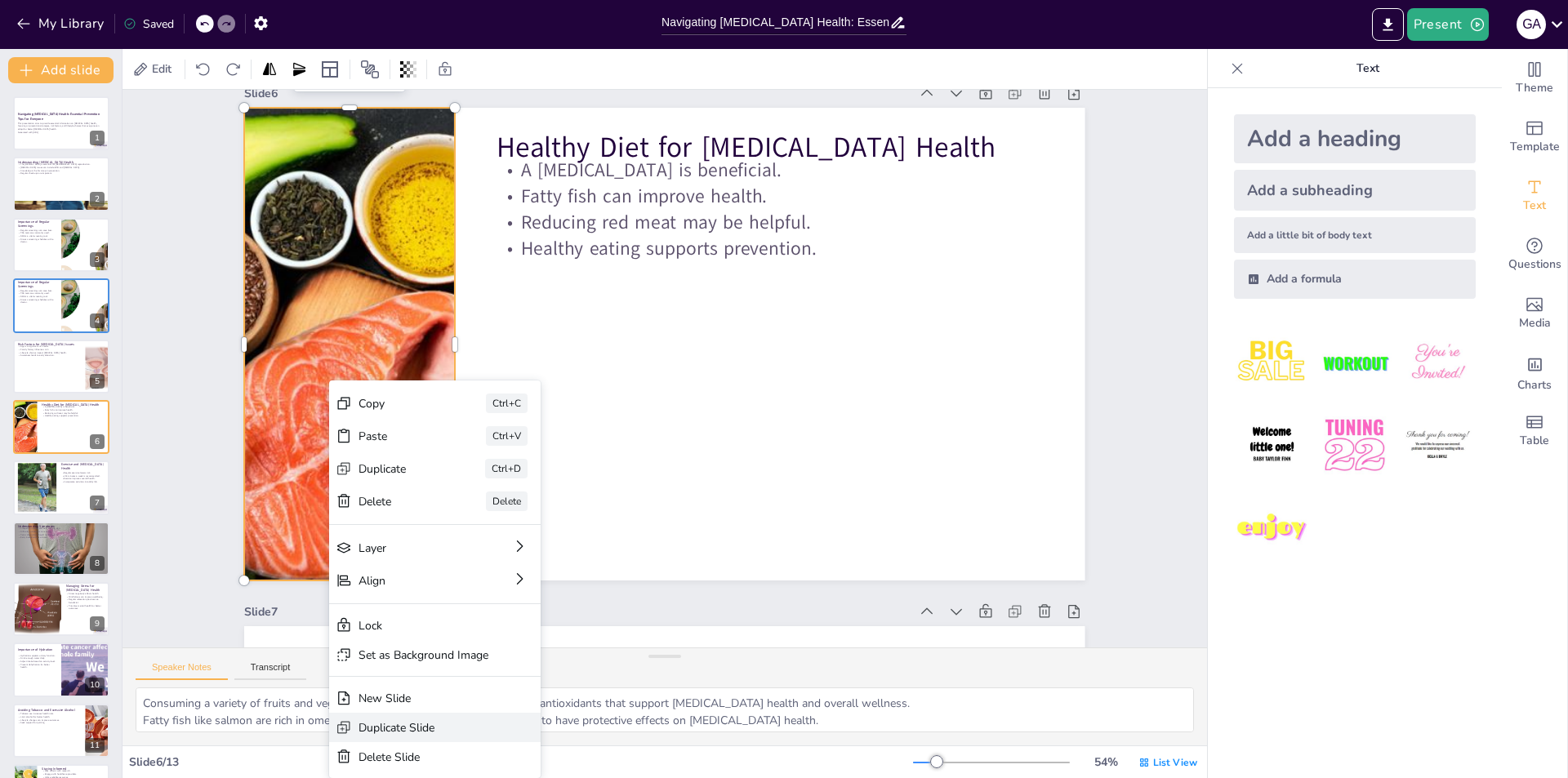
click at [397, 725] on div "Duplicate Slide" at bounding box center [423, 727] width 129 height 15
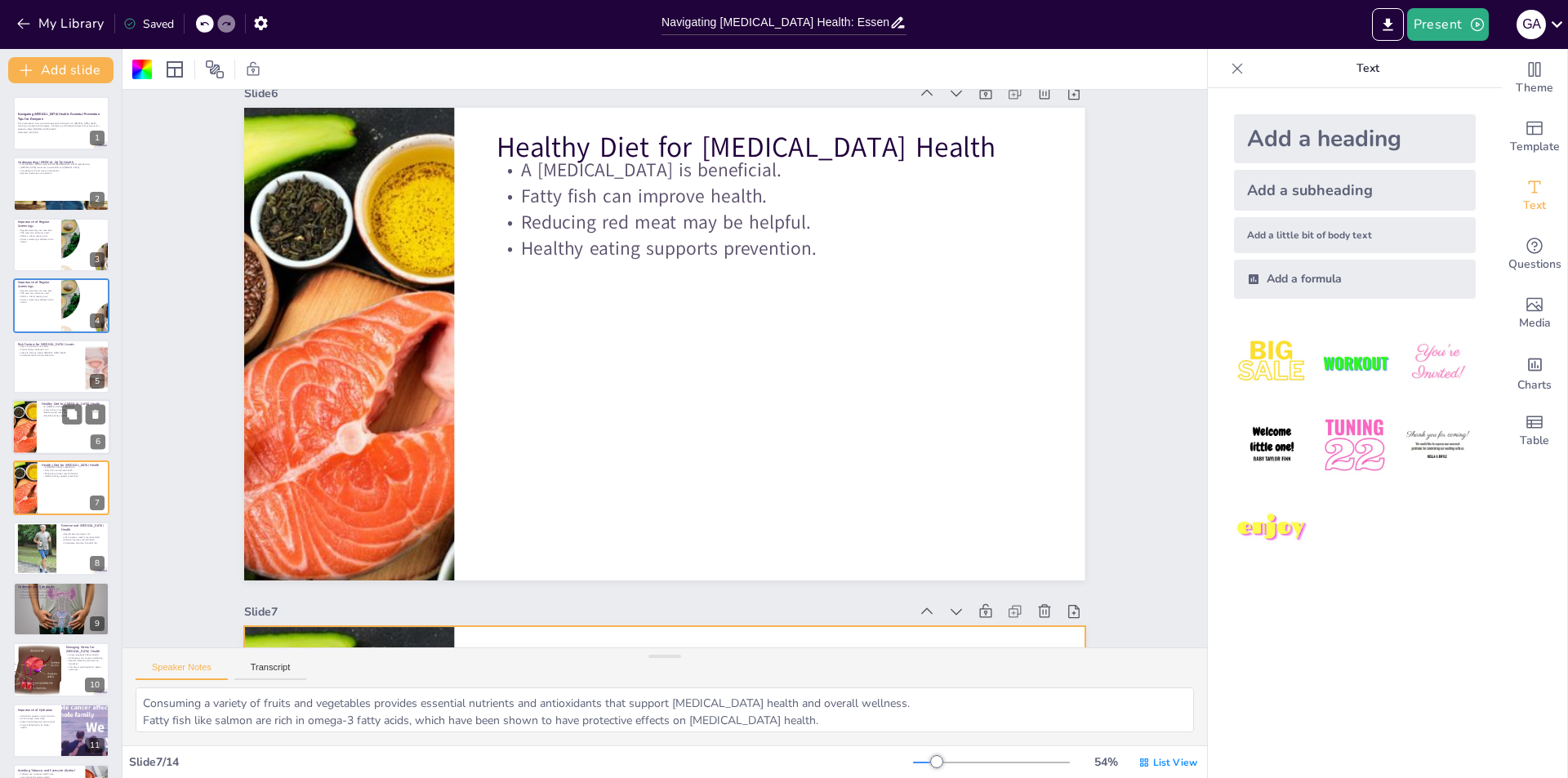
click at [46, 429] on div at bounding box center [61, 427] width 98 height 56
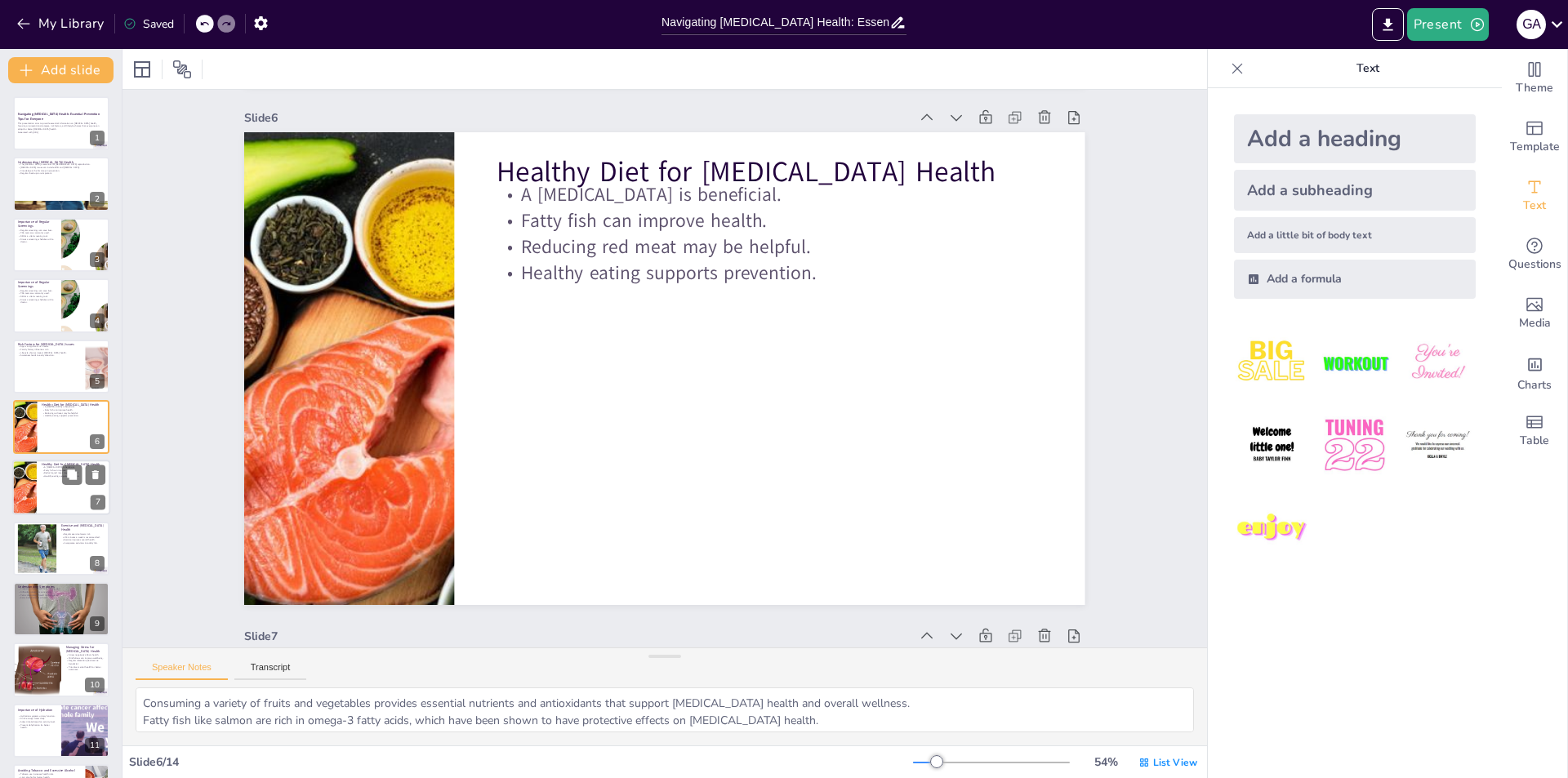
click at [49, 500] on div at bounding box center [61, 488] width 98 height 56
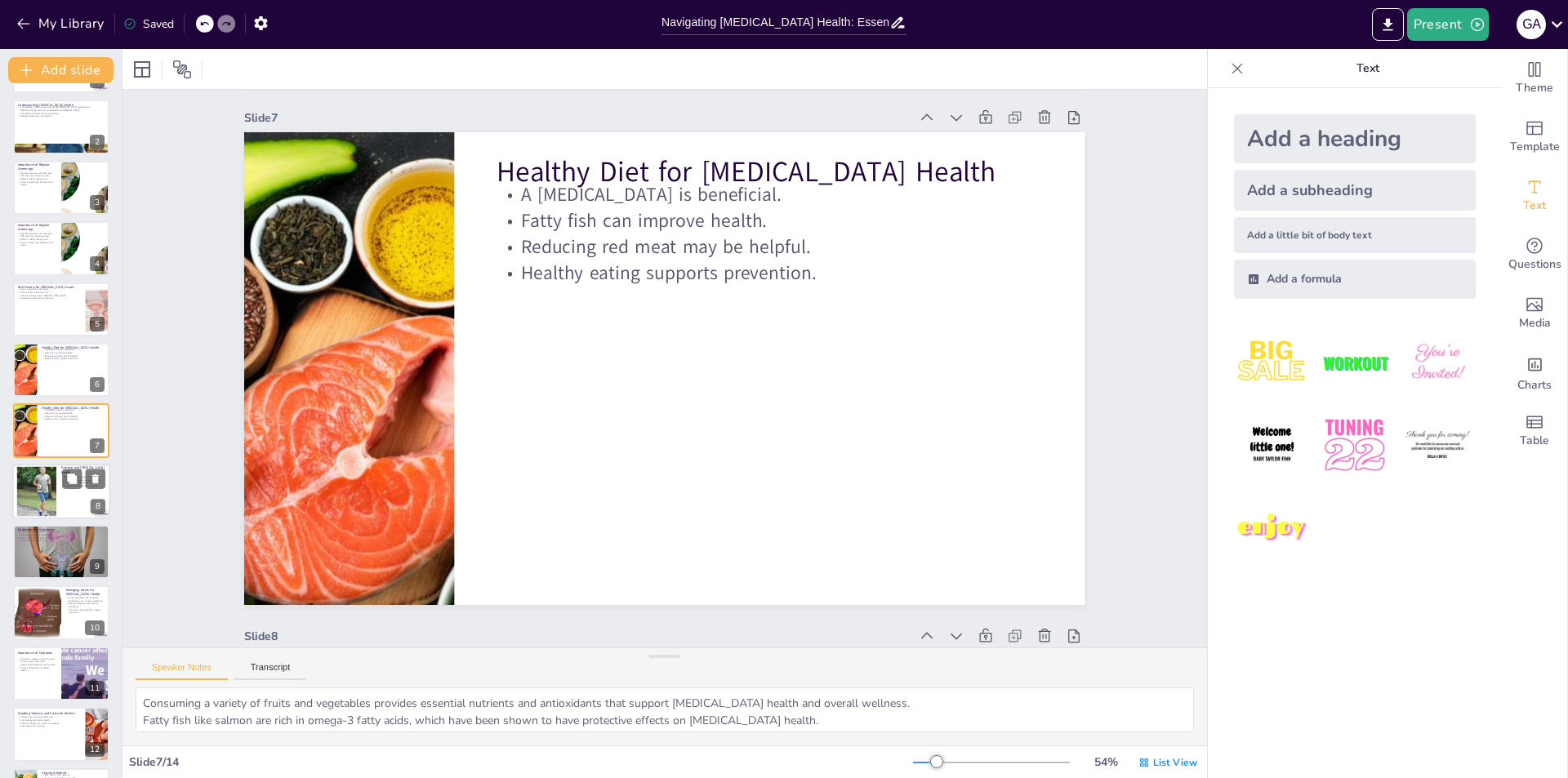
click at [38, 501] on div at bounding box center [36, 491] width 66 height 50
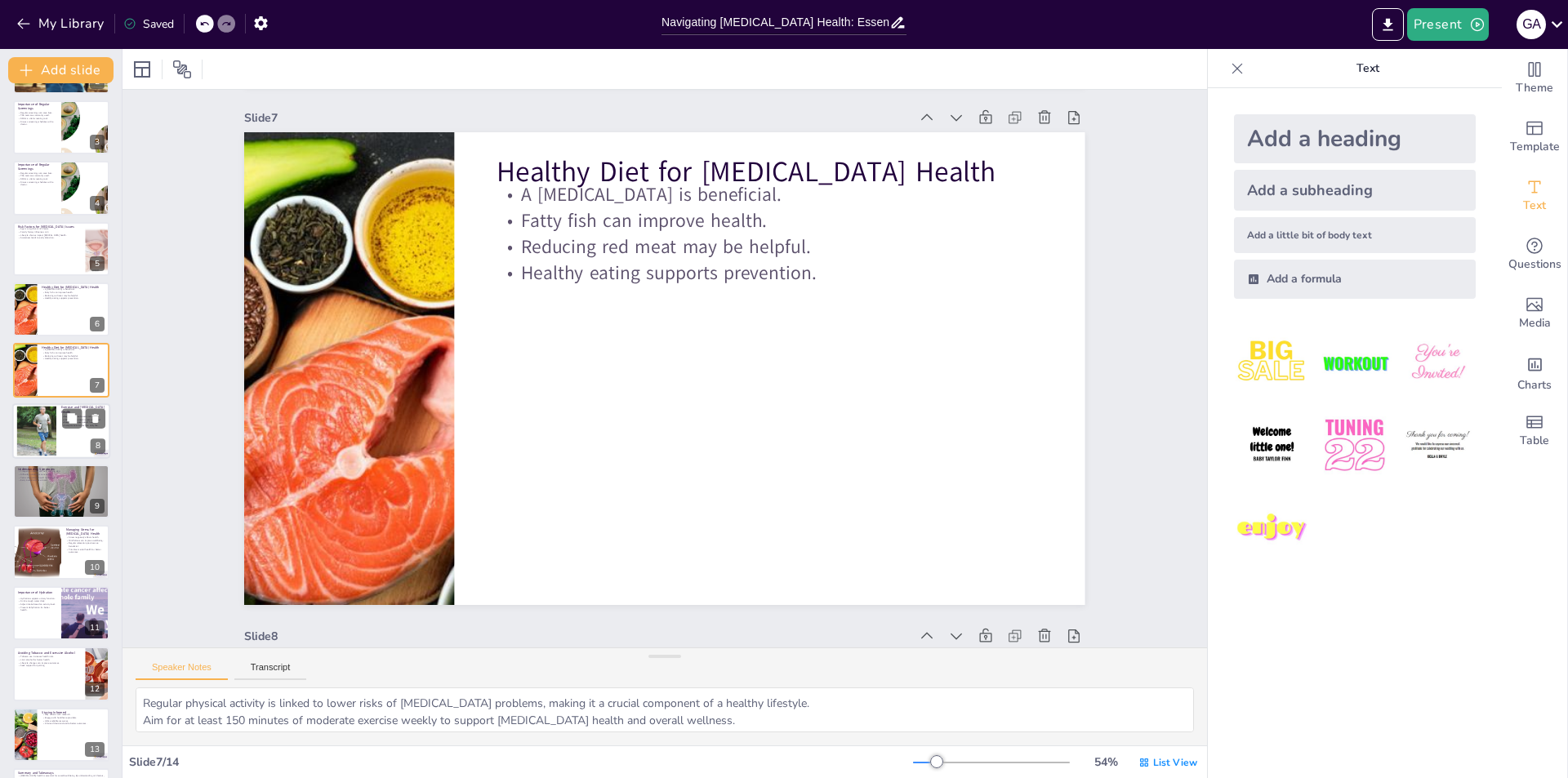
scroll to position [3631, 0]
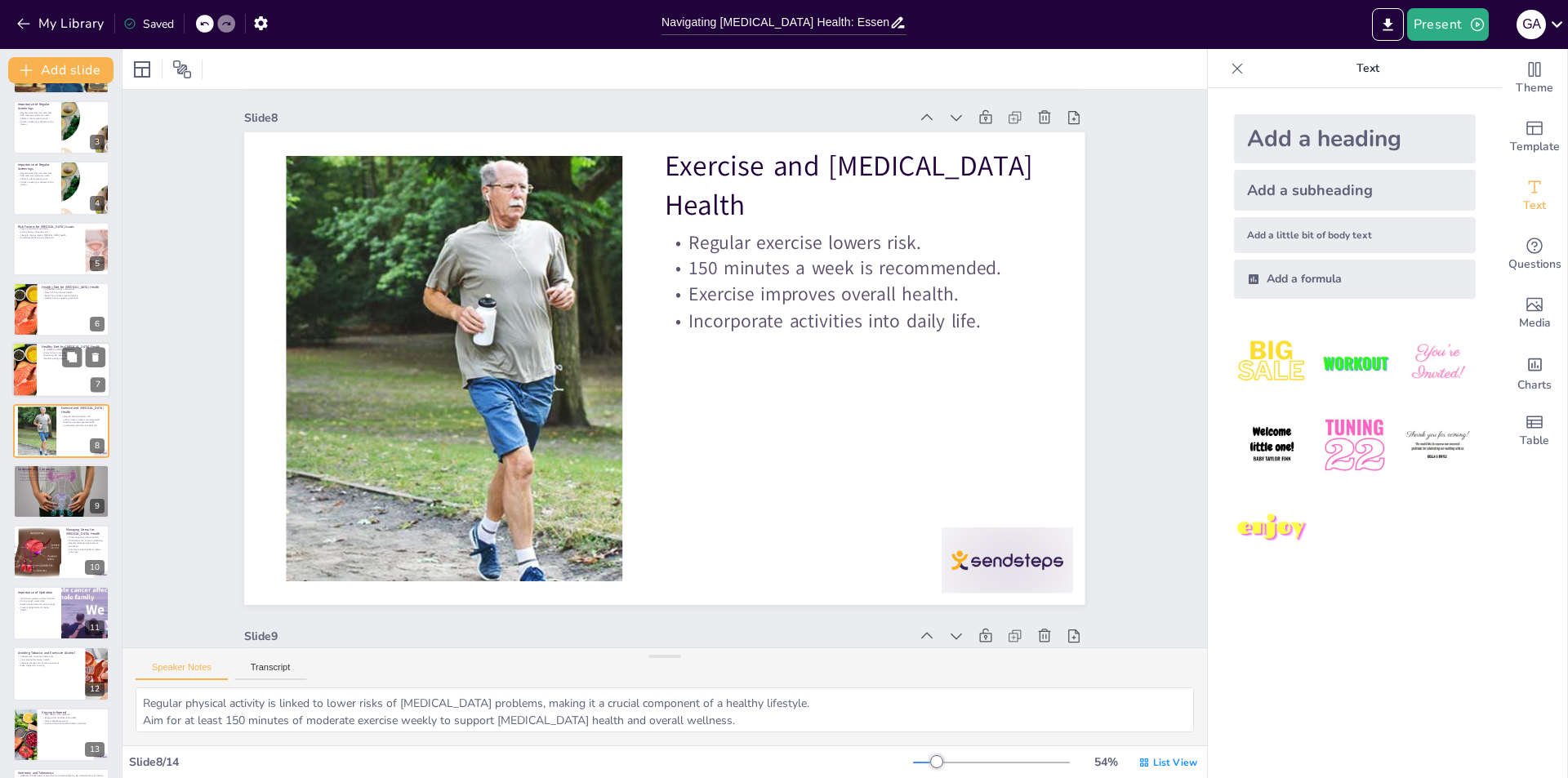
click at [42, 369] on div at bounding box center [61, 370] width 98 height 56
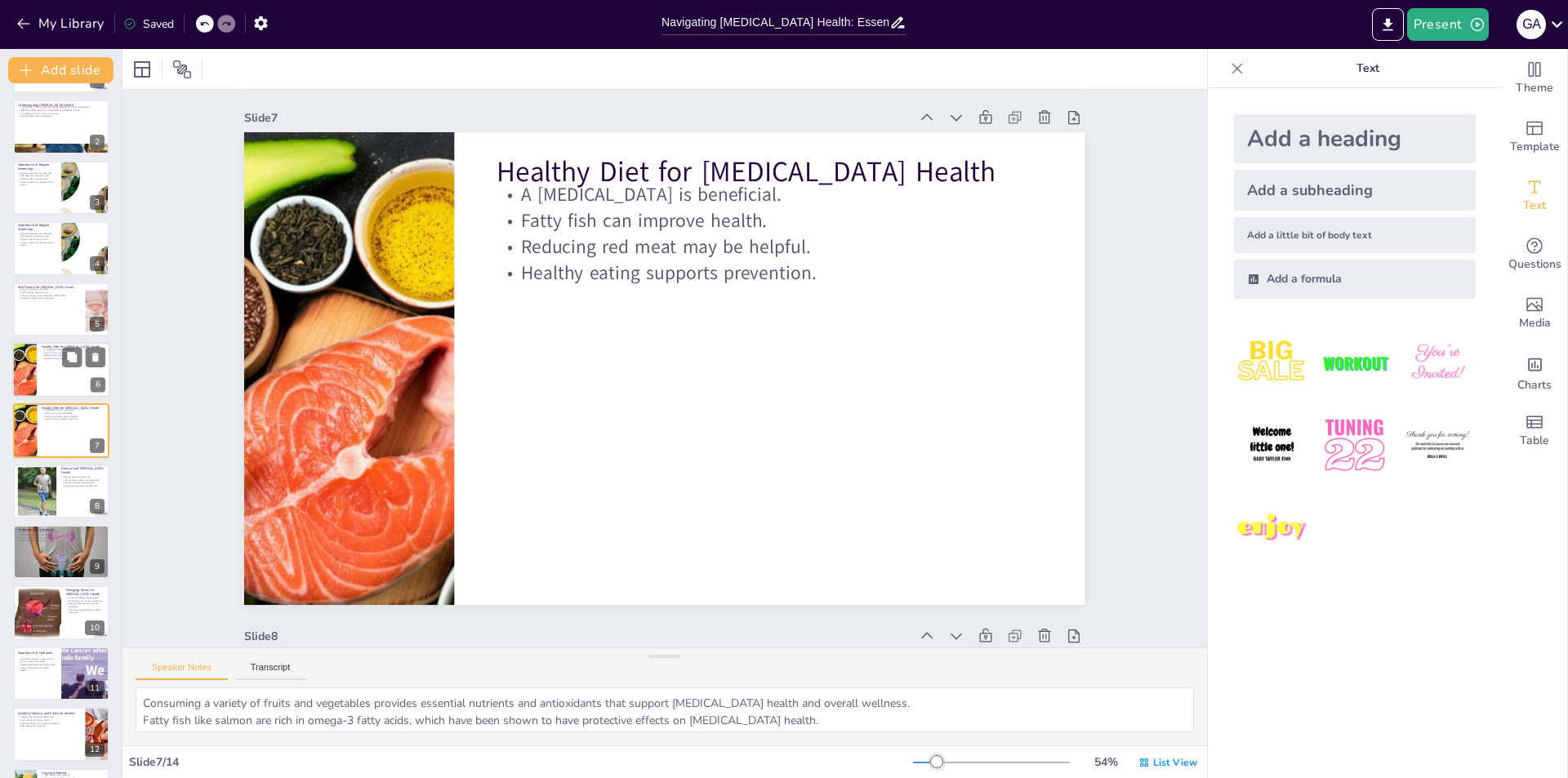
click at [47, 389] on div at bounding box center [61, 369] width 98 height 56
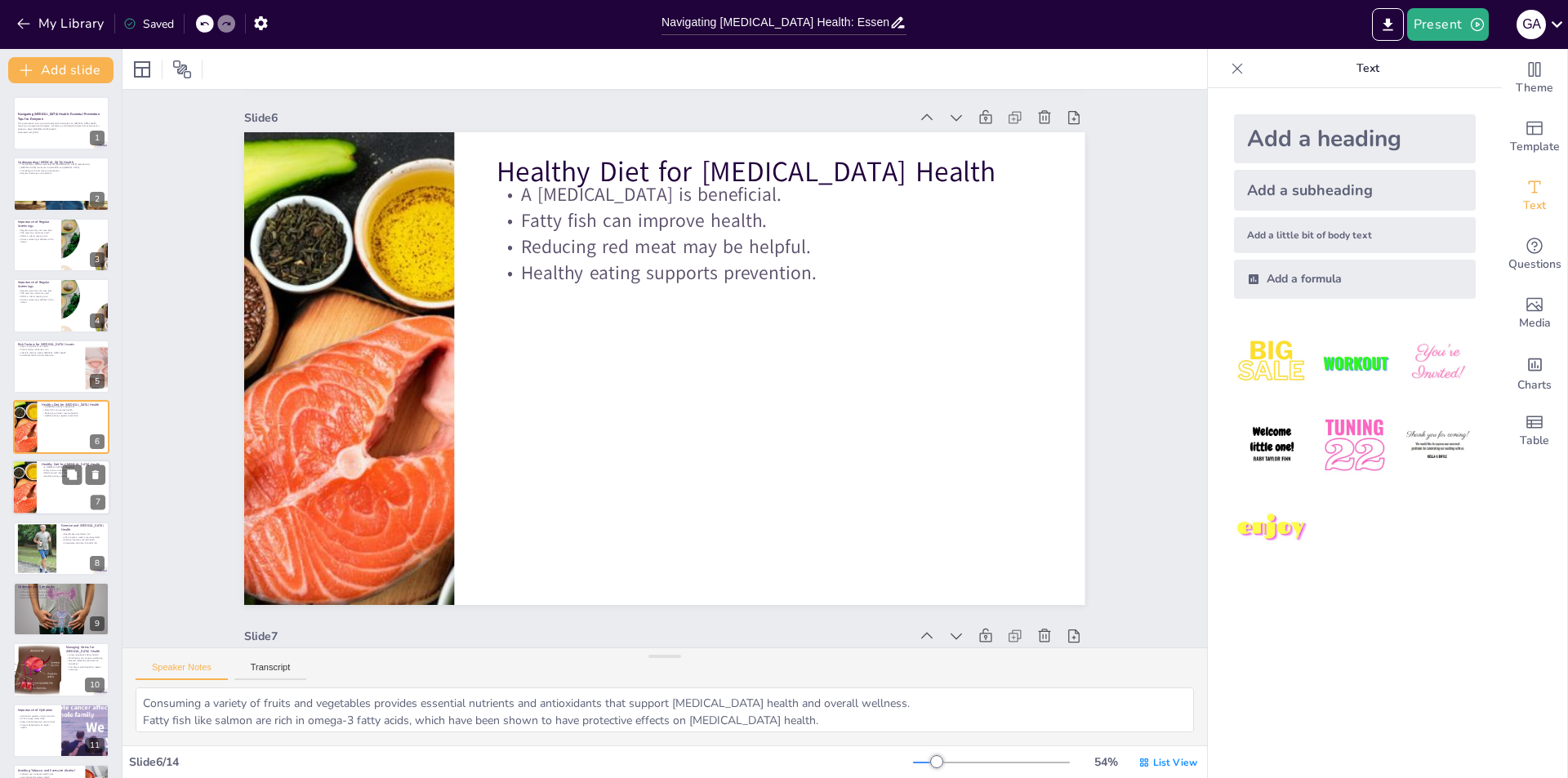
click at [49, 494] on div at bounding box center [61, 488] width 98 height 56
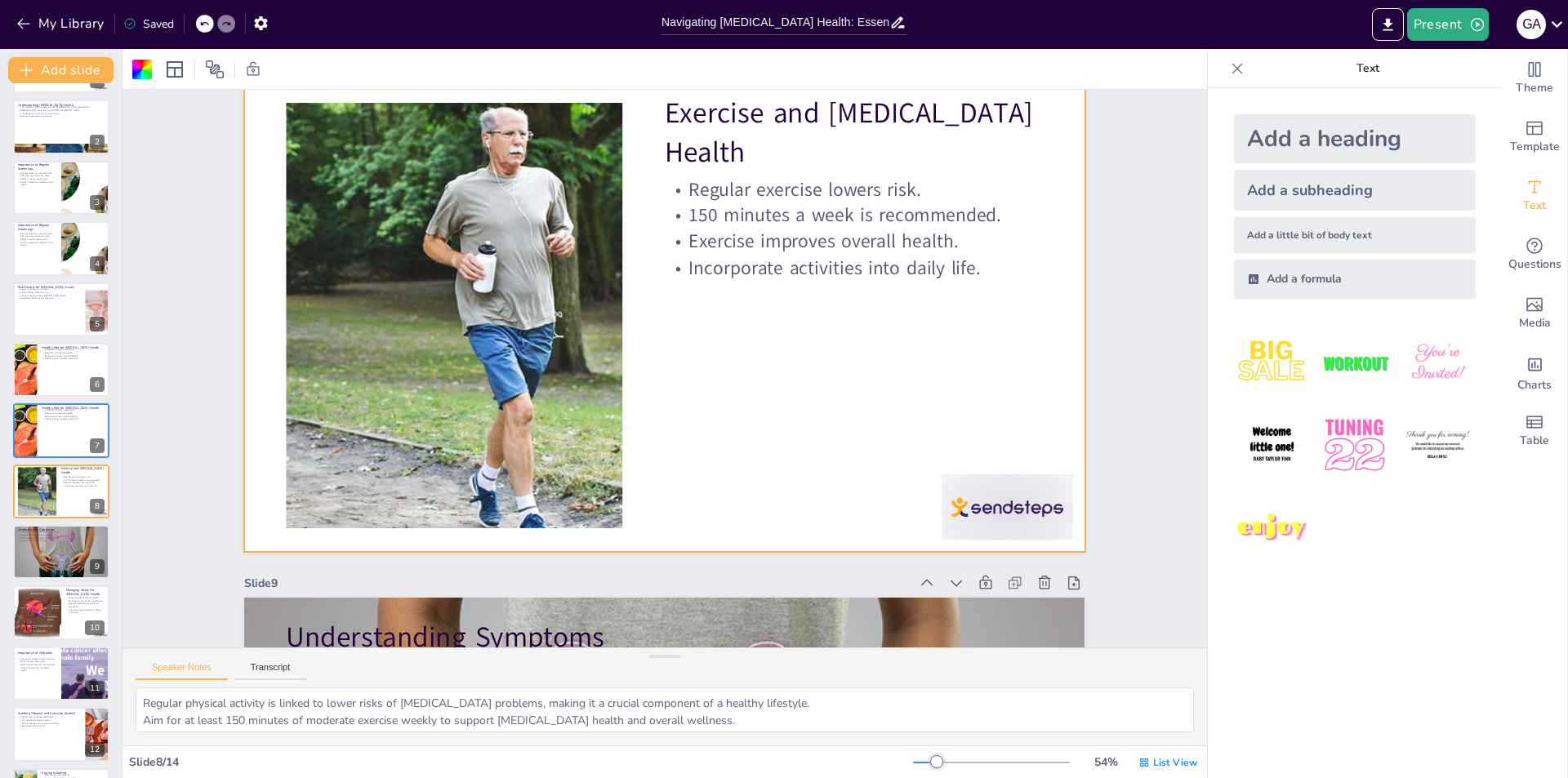
scroll to position [3602, 0]
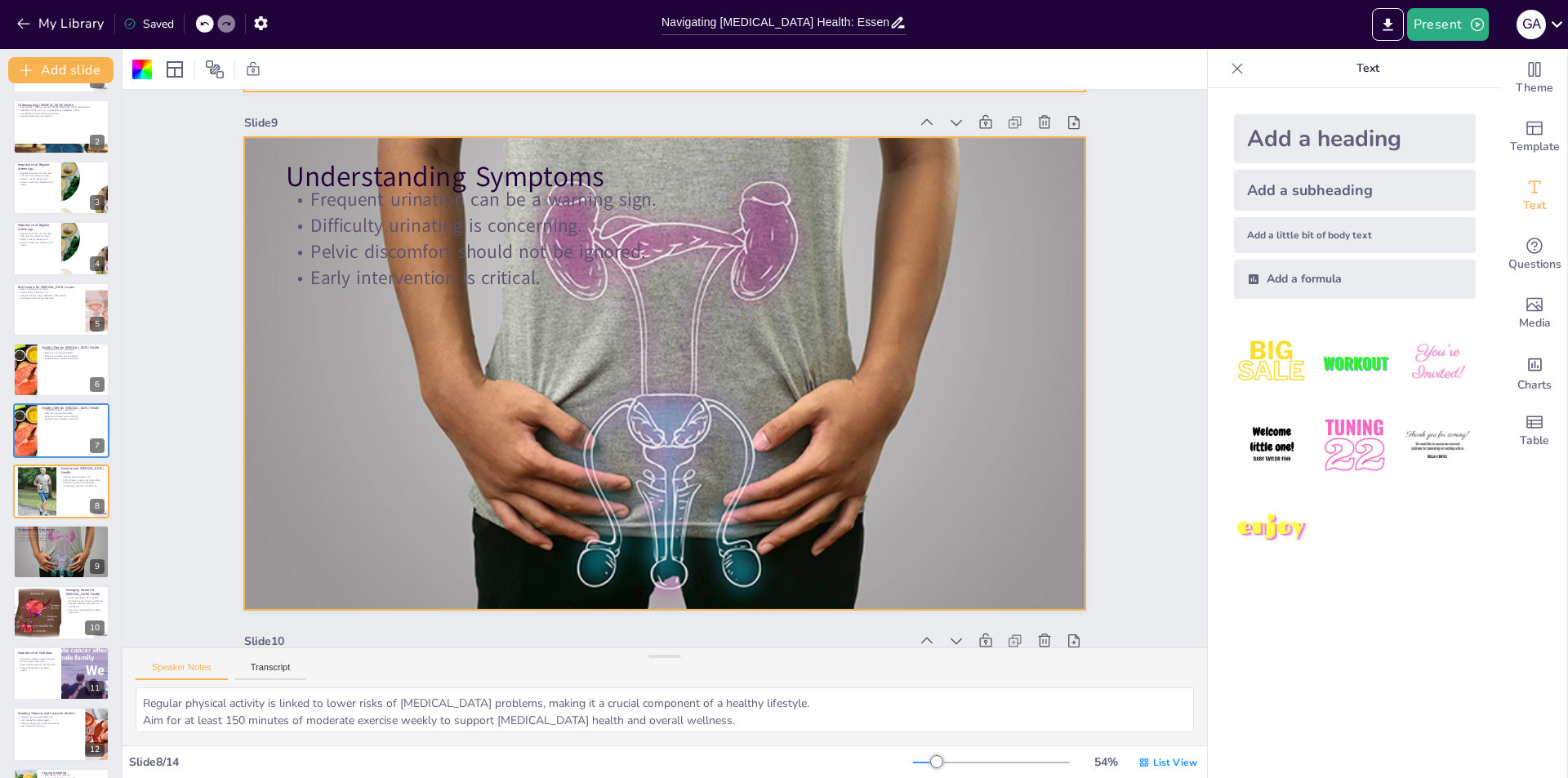
type textarea "Noticing changes in urination patterns can indicate potential prostate issues, …"
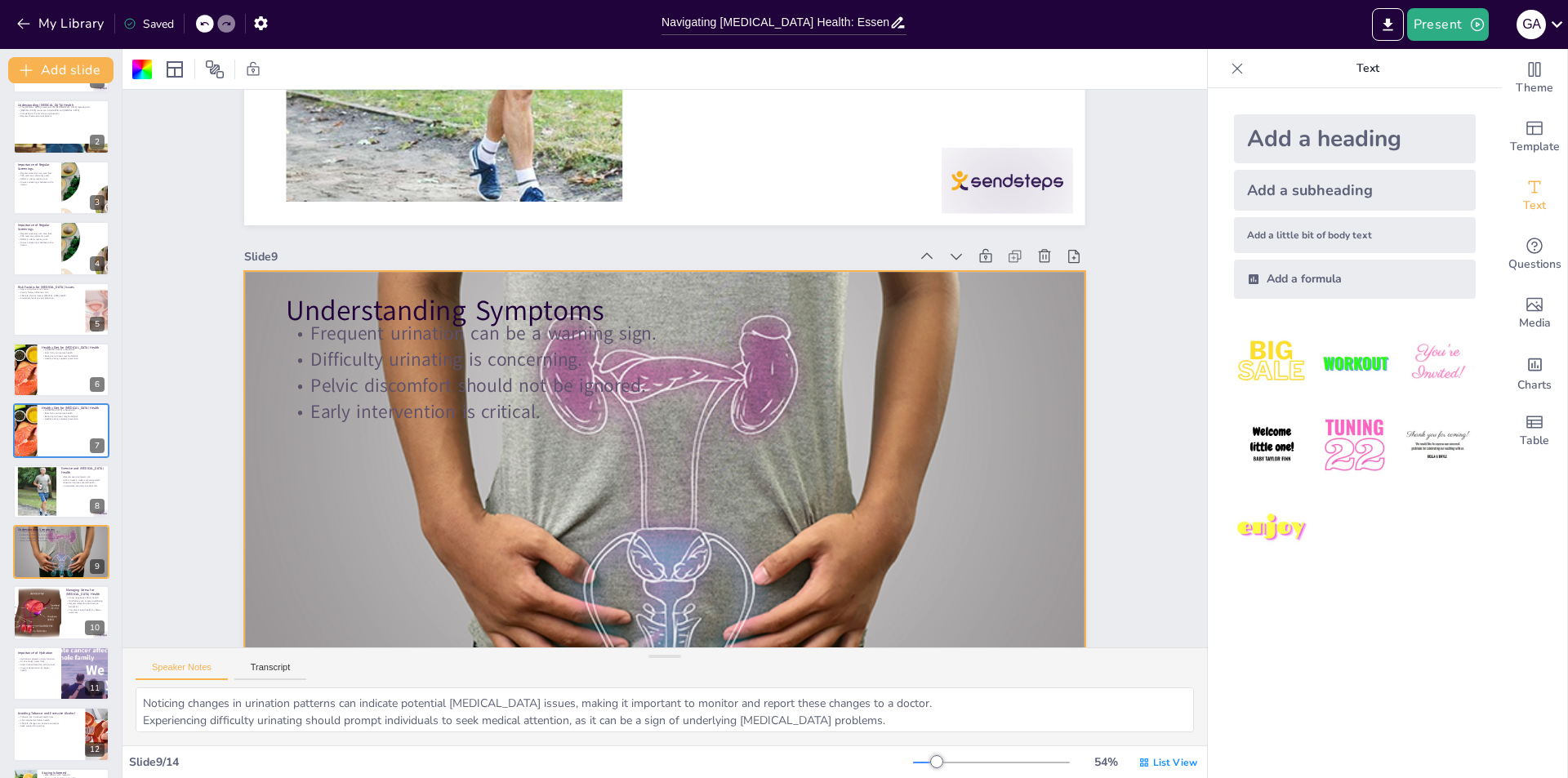
scroll to position [4092, 0]
